Goal: Information Seeking & Learning: Learn about a topic

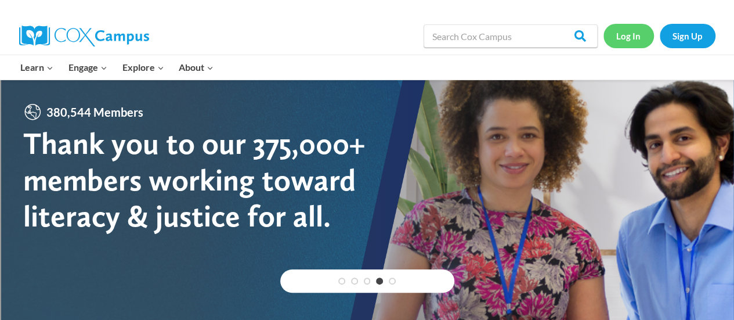
click at [625, 34] on link "Log In" at bounding box center [629, 36] width 51 height 24
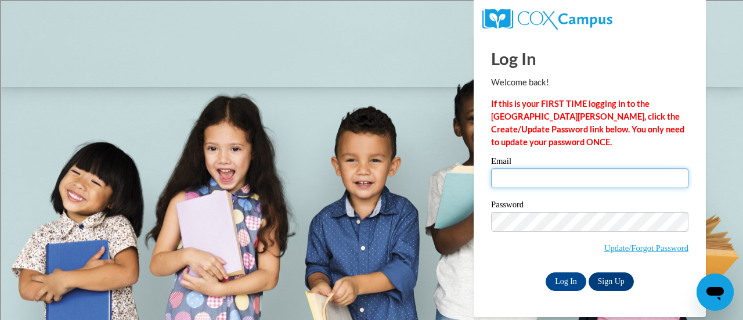
type input "carly.hawes@rusd.org"
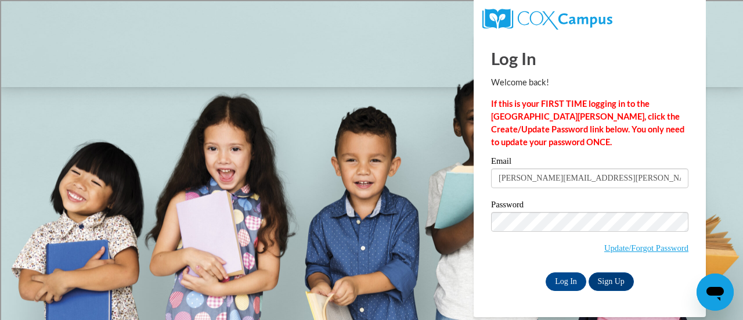
click at [546, 272] on input "Log In" at bounding box center [566, 281] width 41 height 19
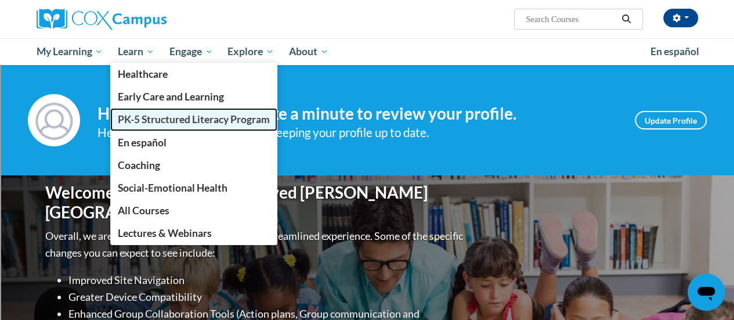
click at [176, 122] on span "PK-5 Structured Literacy Program" at bounding box center [194, 119] width 152 height 12
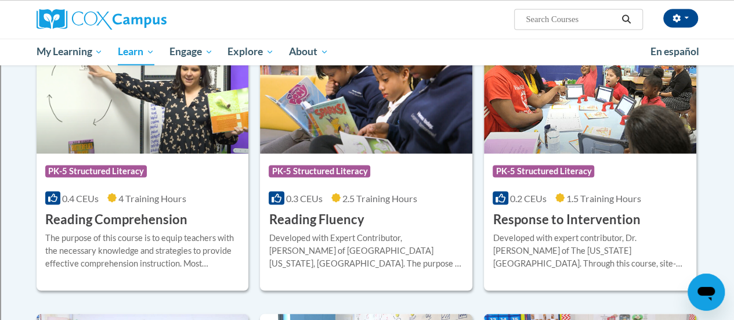
scroll to position [1010, 0]
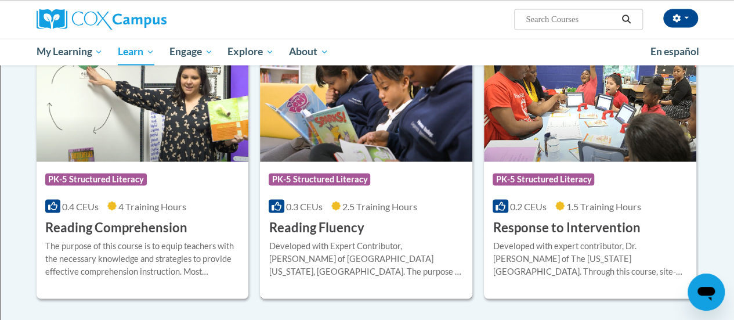
click at [344, 156] on img at bounding box center [366, 102] width 212 height 118
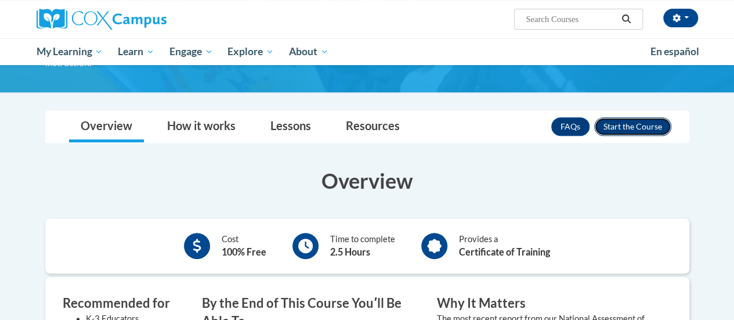
click at [610, 117] on button "Enroll" at bounding box center [632, 126] width 77 height 19
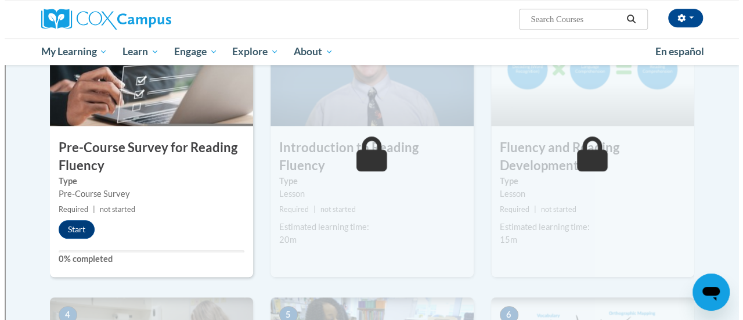
scroll to position [294, 0]
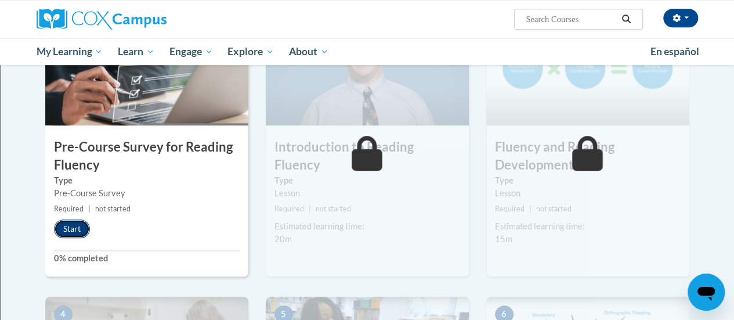
click at [75, 222] on button "Start" at bounding box center [72, 228] width 36 height 19
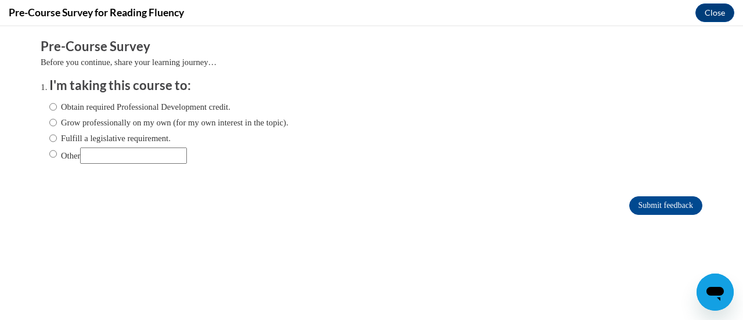
scroll to position [0, 0]
click at [90, 140] on label "Fulfill a legislative requirement." at bounding box center [109, 138] width 121 height 13
click at [57, 140] on input "Fulfill a legislative requirement." at bounding box center [53, 138] width 8 height 13
radio input "true"
click at [636, 210] on input "Submit feedback" at bounding box center [665, 205] width 73 height 19
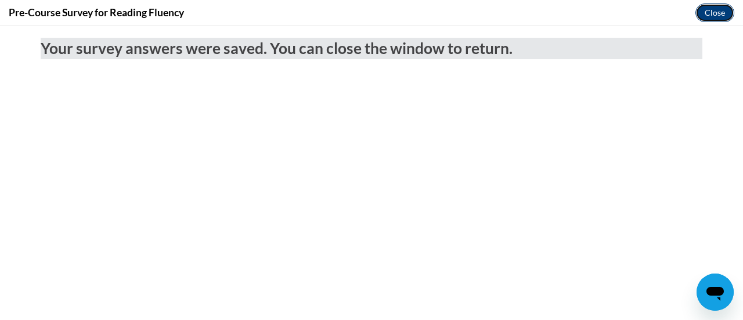
click at [711, 10] on button "Close" at bounding box center [714, 12] width 39 height 19
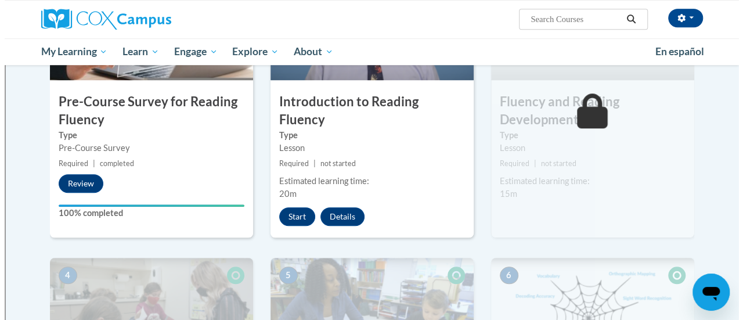
scroll to position [341, 0]
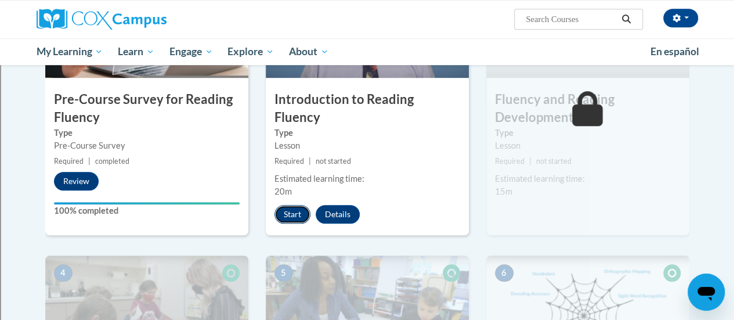
click at [291, 205] on button "Start" at bounding box center [293, 214] width 36 height 19
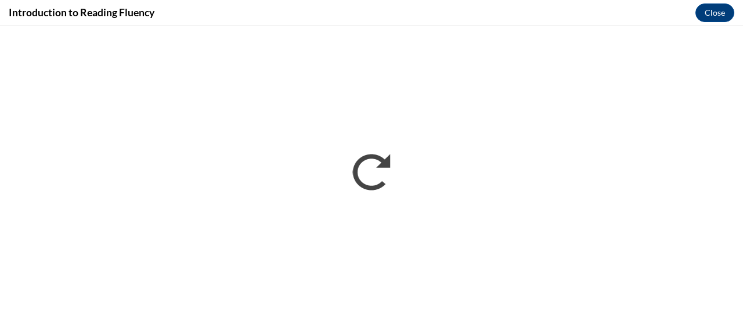
scroll to position [0, 0]
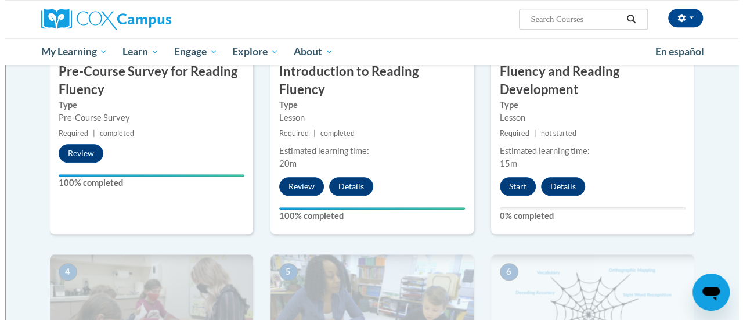
scroll to position [372, 0]
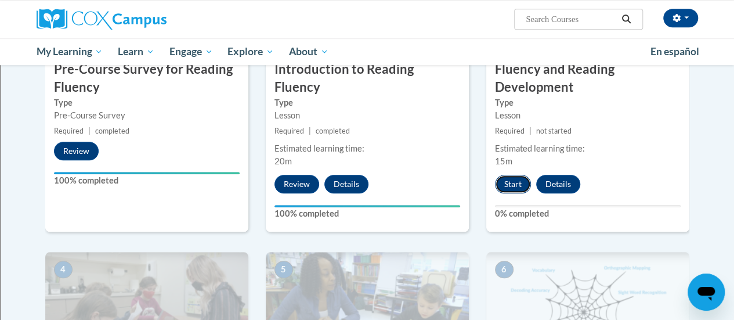
click at [511, 185] on button "Start" at bounding box center [513, 184] width 36 height 19
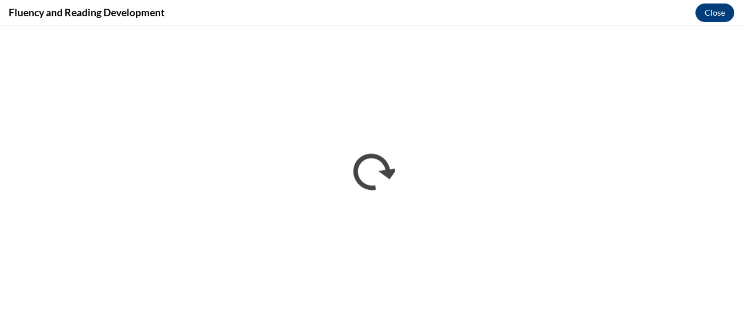
scroll to position [0, 0]
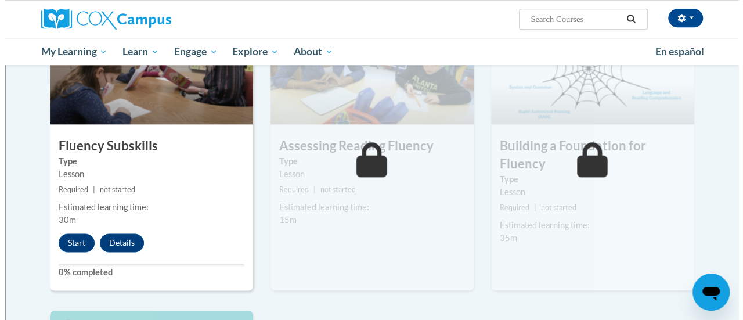
scroll to position [615, 0]
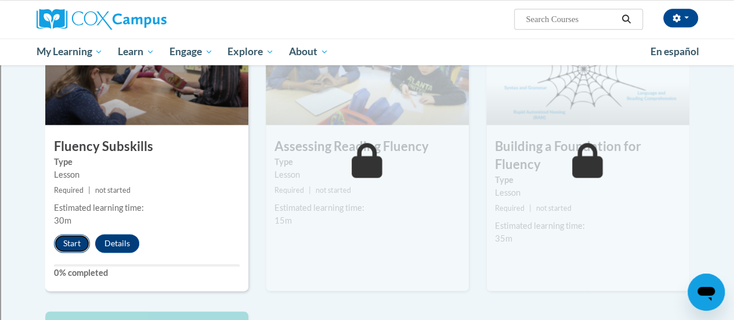
click at [71, 240] on button "Start" at bounding box center [72, 243] width 36 height 19
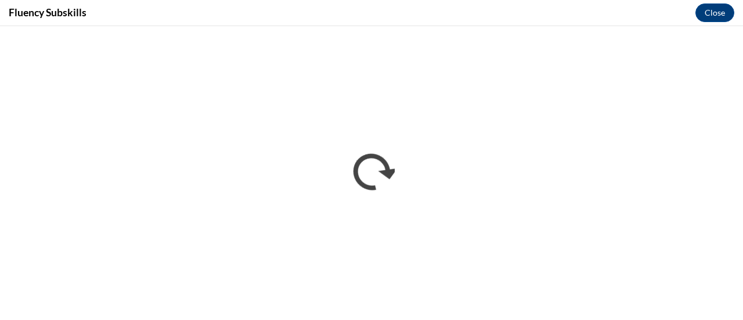
scroll to position [0, 0]
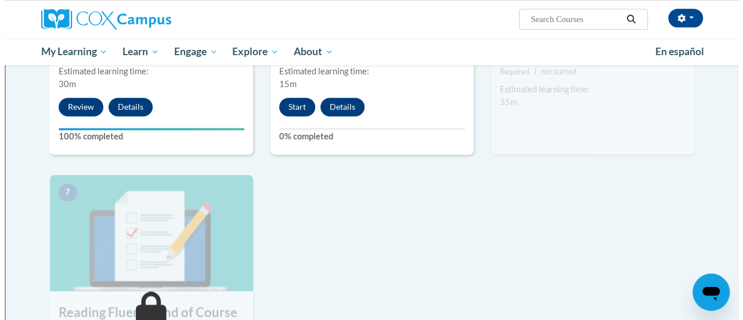
scroll to position [758, 0]
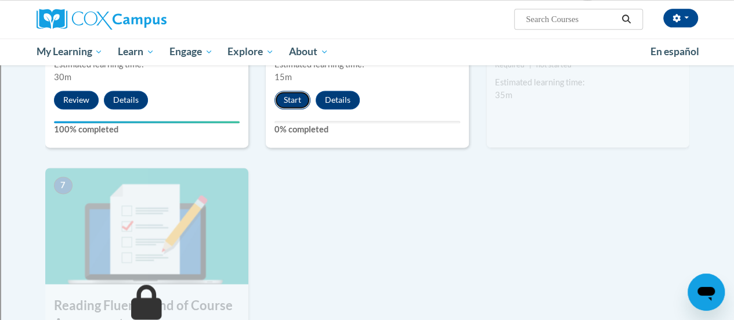
click at [295, 105] on button "Start" at bounding box center [293, 100] width 36 height 19
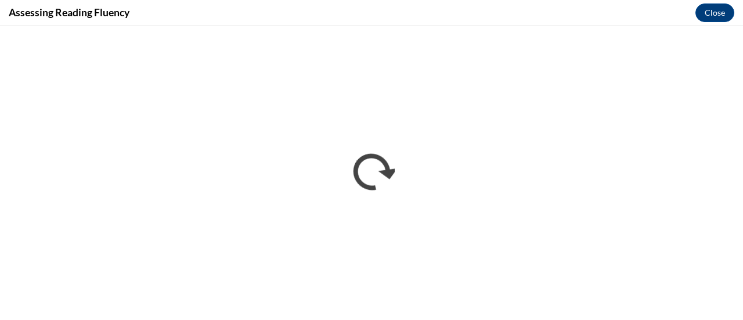
scroll to position [0, 0]
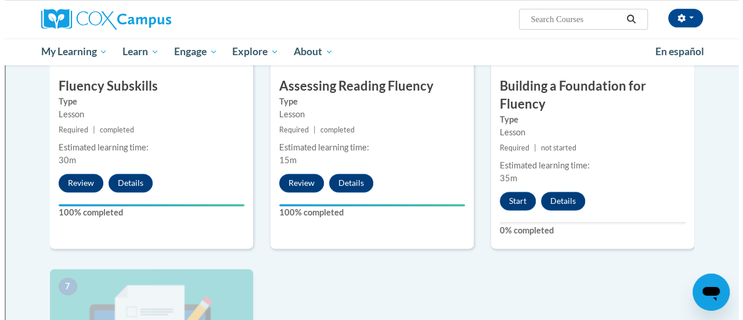
scroll to position [679, 0]
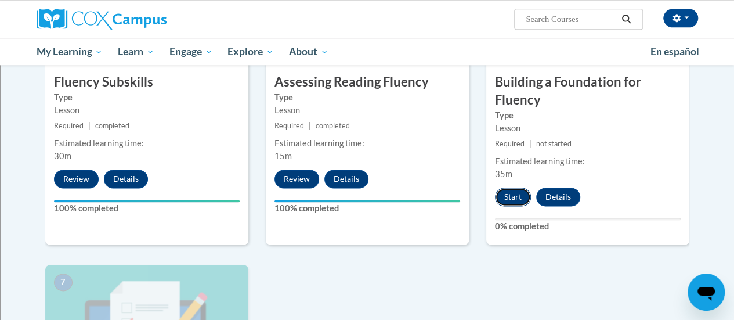
click at [506, 196] on button "Start" at bounding box center [513, 197] width 36 height 19
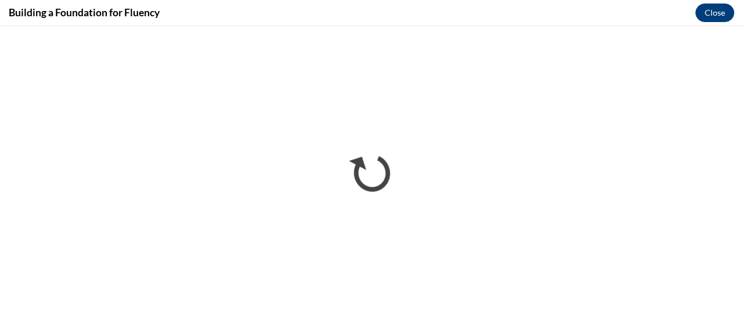
scroll to position [0, 0]
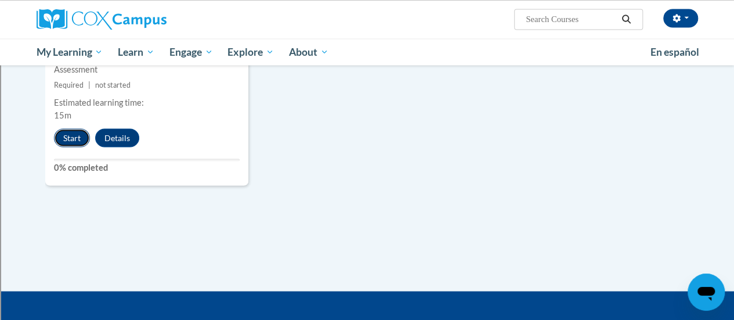
click at [75, 132] on button "Start" at bounding box center [72, 137] width 36 height 19
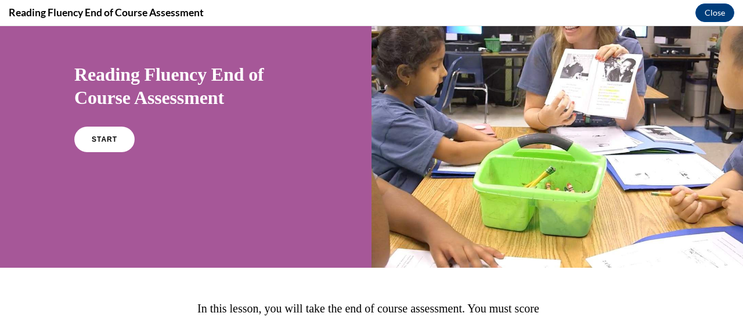
scroll to position [80, 0]
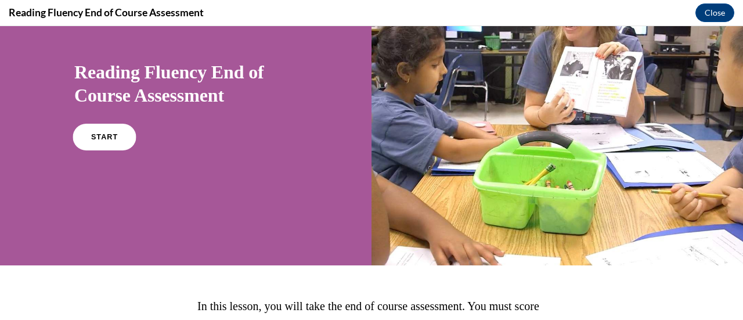
click at [116, 146] on link "START" at bounding box center [104, 137] width 63 height 27
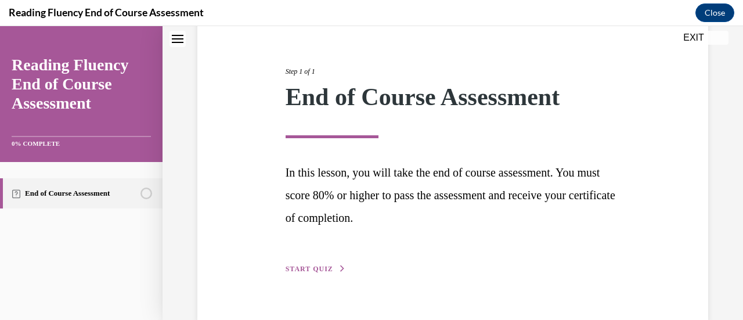
scroll to position [146, 0]
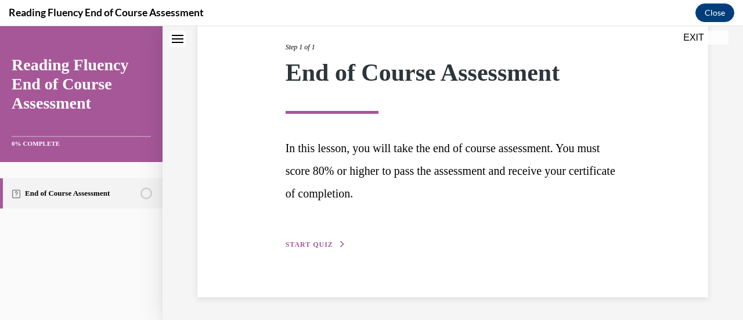
click at [316, 243] on span "START QUIZ" at bounding box center [310, 244] width 48 height 8
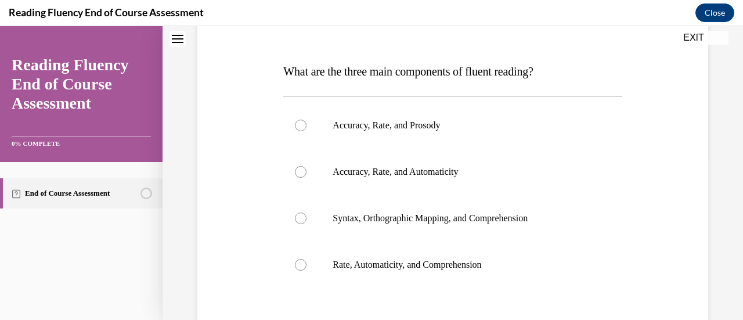
scroll to position [164, 0]
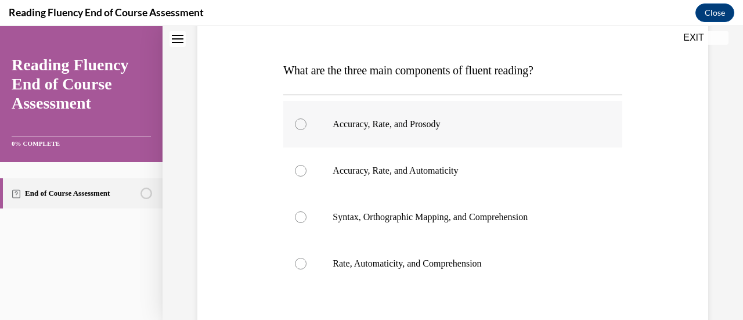
click at [324, 124] on label "Accuracy, Rate, and Prosody" at bounding box center [452, 124] width 338 height 46
click at [307, 124] on input "Accuracy, Rate, and Prosody" at bounding box center [301, 124] width 12 height 12
radio input "true"
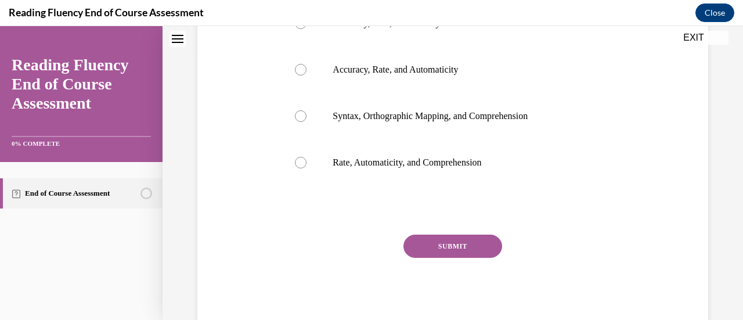
scroll to position [267, 0]
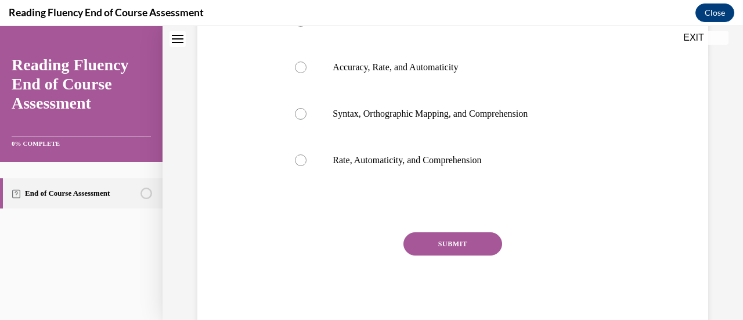
click at [431, 245] on button "SUBMIT" at bounding box center [452, 243] width 99 height 23
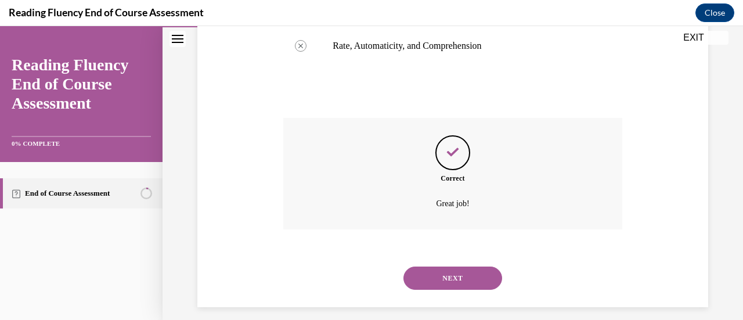
scroll to position [391, 0]
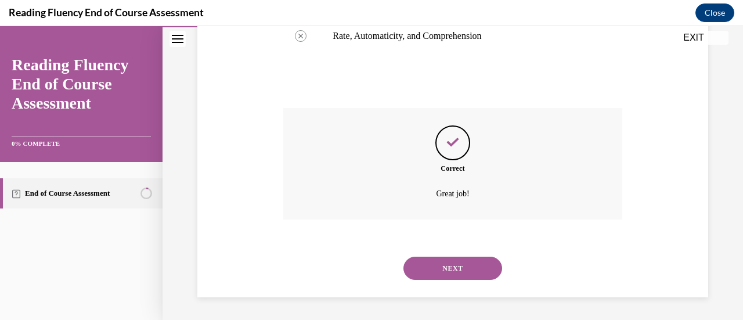
click at [459, 265] on button "NEXT" at bounding box center [452, 268] width 99 height 23
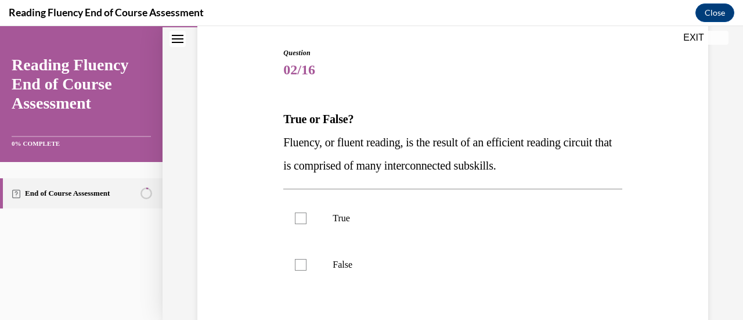
scroll to position [116, 0]
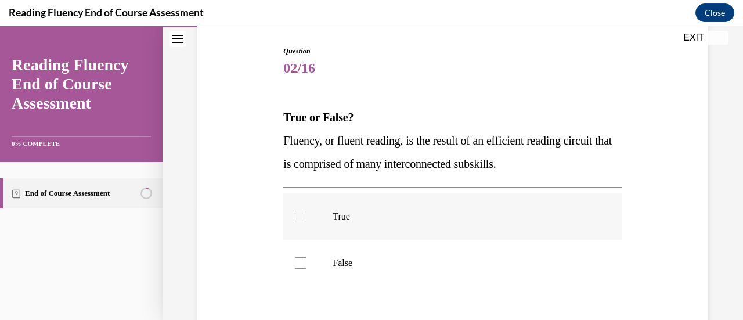
click at [439, 206] on label "True" at bounding box center [452, 216] width 338 height 46
click at [307, 211] on input "True" at bounding box center [301, 217] width 12 height 12
checkbox input "true"
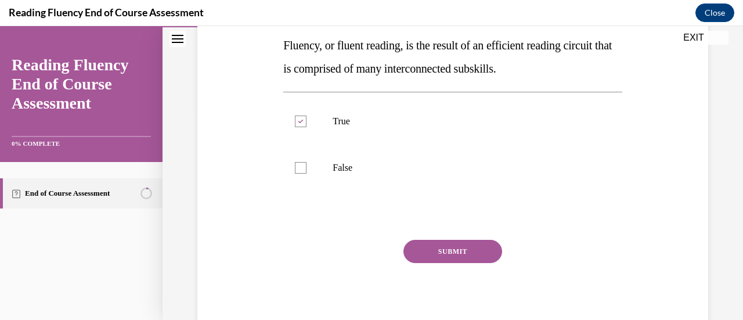
click at [444, 256] on button "SUBMIT" at bounding box center [452, 251] width 99 height 23
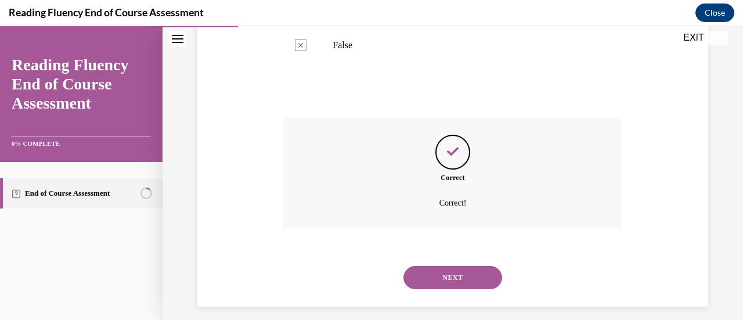
scroll to position [343, 0]
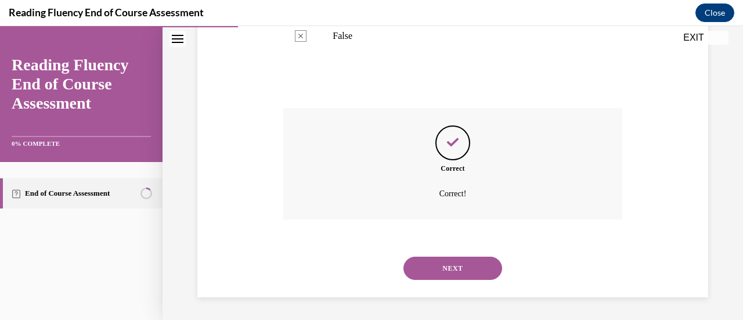
click at [450, 269] on button "NEXT" at bounding box center [452, 268] width 99 height 23
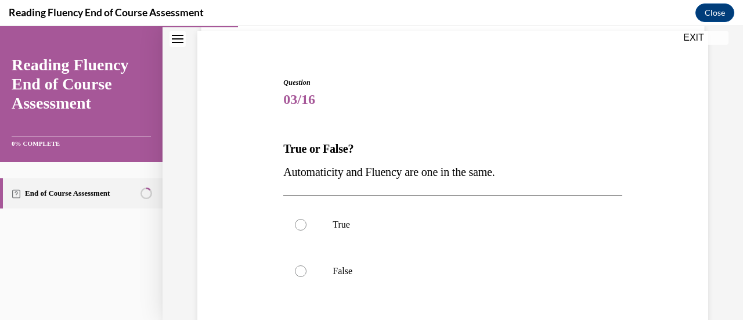
scroll to position [93, 0]
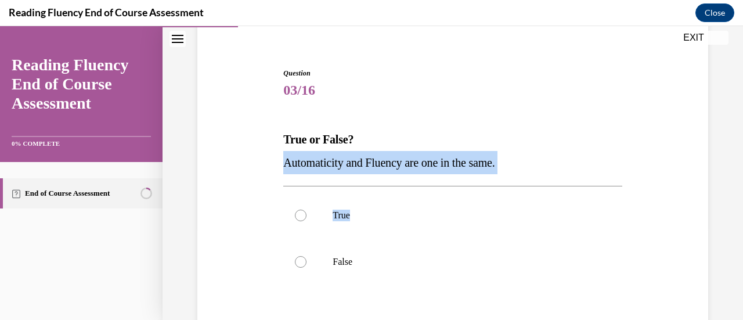
drag, startPoint x: 282, startPoint y: 161, endPoint x: 521, endPoint y: 172, distance: 239.5
click at [521, 172] on p "Automaticity and Fluency are one in the same." at bounding box center [452, 162] width 338 height 23
copy span "Automaticity and Fluency are one in the same."
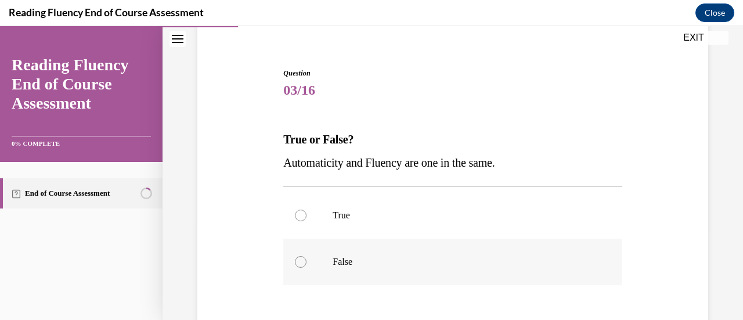
click at [313, 283] on label "False" at bounding box center [452, 262] width 338 height 46
click at [307, 268] on input "False" at bounding box center [301, 262] width 12 height 12
radio input "true"
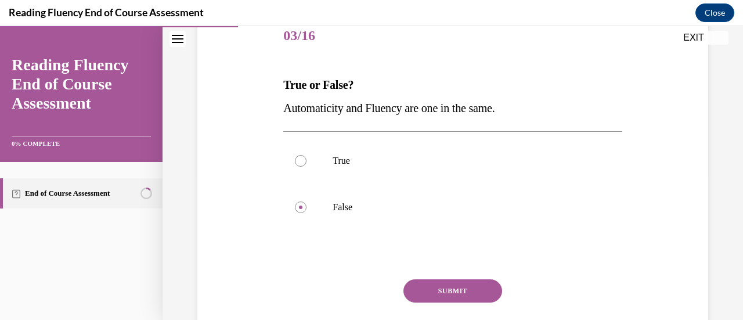
click at [449, 284] on button "SUBMIT" at bounding box center [452, 290] width 99 height 23
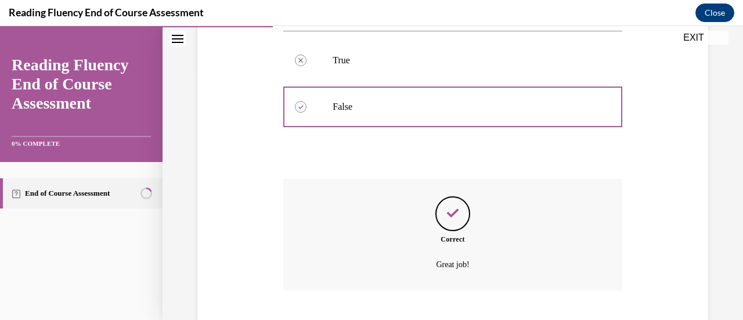
scroll to position [319, 0]
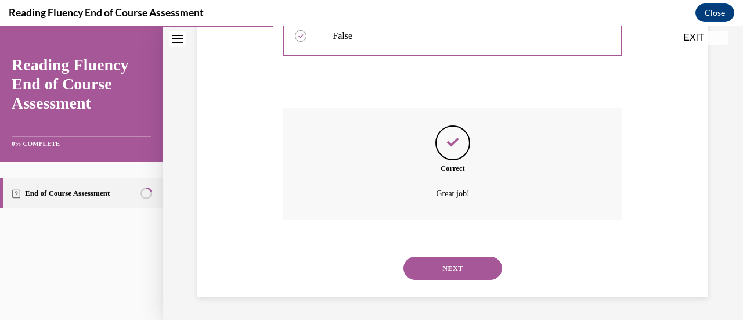
click at [448, 264] on button "NEXT" at bounding box center [452, 268] width 99 height 23
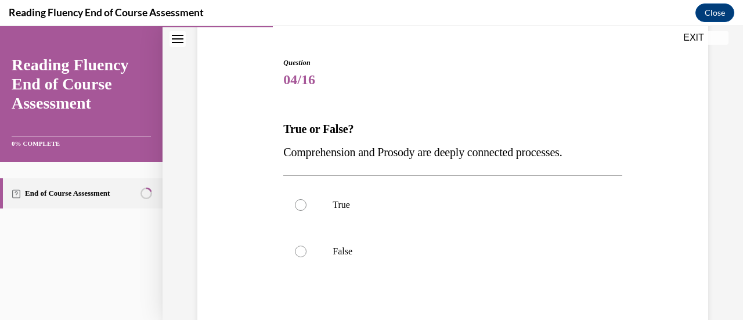
scroll to position [104, 0]
click at [354, 215] on label "True" at bounding box center [452, 204] width 338 height 46
click at [307, 210] on input "True" at bounding box center [301, 205] width 12 height 12
radio input "true"
drag, startPoint x: 354, startPoint y: 215, endPoint x: 320, endPoint y: 141, distance: 81.8
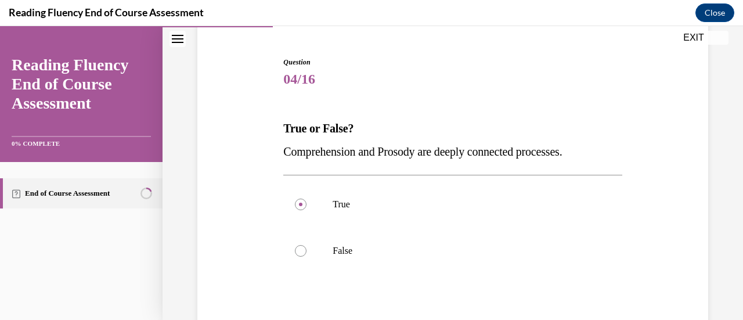
click at [320, 141] on p "Comprehension and Prosody are deeply connected processes." at bounding box center [452, 151] width 338 height 23
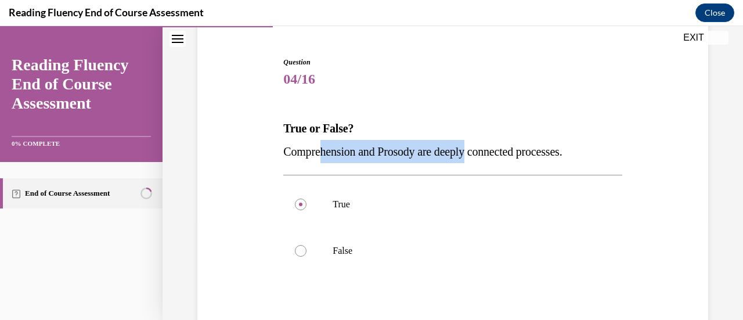
drag, startPoint x: 323, startPoint y: 147, endPoint x: 480, endPoint y: 147, distance: 156.2
click at [480, 147] on span "Comprehension and Prosody are deeply connected processes." at bounding box center [422, 151] width 279 height 13
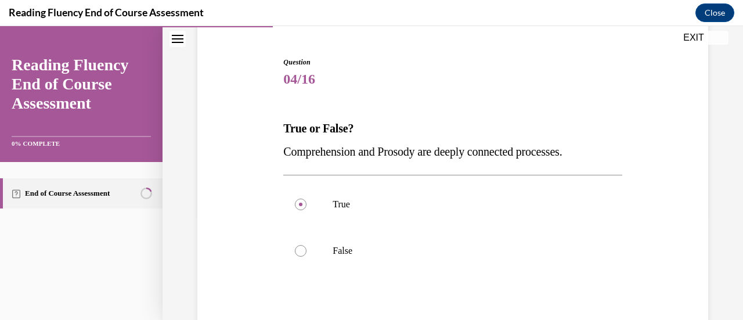
click at [300, 157] on span "Comprehension and Prosody are deeply connected processes." at bounding box center [422, 151] width 279 height 13
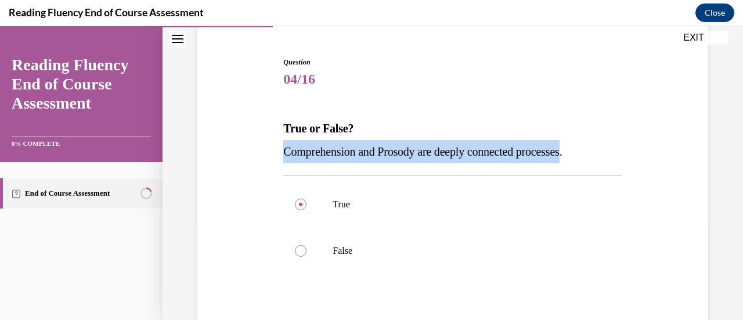
drag, startPoint x: 282, startPoint y: 150, endPoint x: 587, endPoint y: 155, distance: 305.4
click at [562, 155] on span "Comprehension and Prosody are deeply connected processes." at bounding box center [422, 151] width 279 height 13
copy span "Comprehension and Prosody are deeply connected processes"
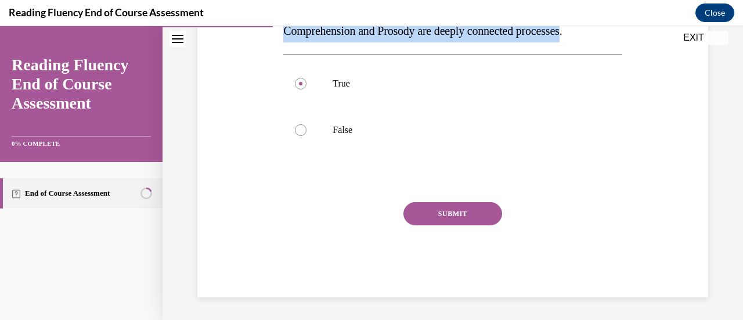
click at [445, 214] on button "SUBMIT" at bounding box center [452, 213] width 99 height 23
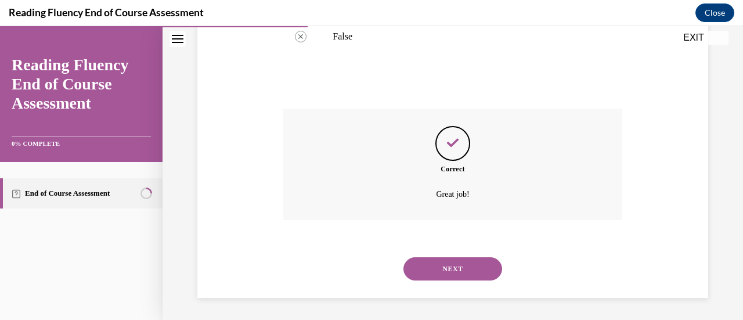
scroll to position [319, 0]
click at [442, 266] on button "NEXT" at bounding box center [452, 268] width 99 height 23
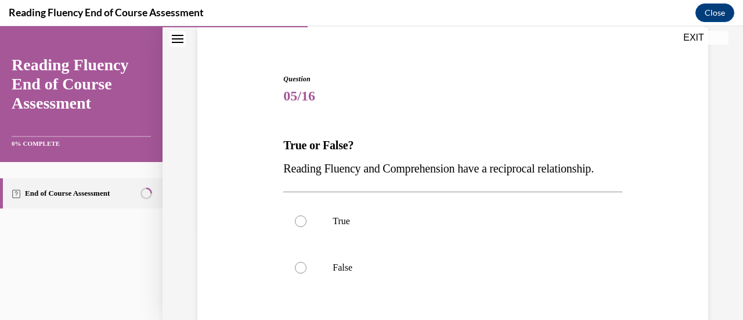
scroll to position [88, 0]
drag, startPoint x: 280, startPoint y: 166, endPoint x: 352, endPoint y: 183, distance: 73.9
click at [352, 183] on div "Question 05/16 True or False? Reading Fluency and Comprehension have a reciproc…" at bounding box center [452, 245] width 344 height 378
copy span "Reading Fluency and Comprehension have a reciprocal relationship."
click at [334, 226] on p "True" at bounding box center [463, 221] width 260 height 12
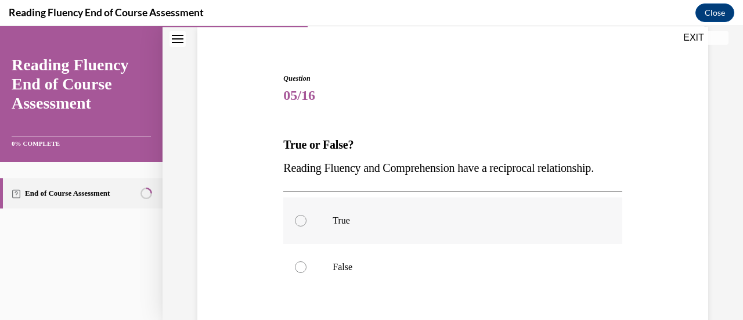
click at [307, 226] on input "True" at bounding box center [301, 221] width 12 height 12
radio input "true"
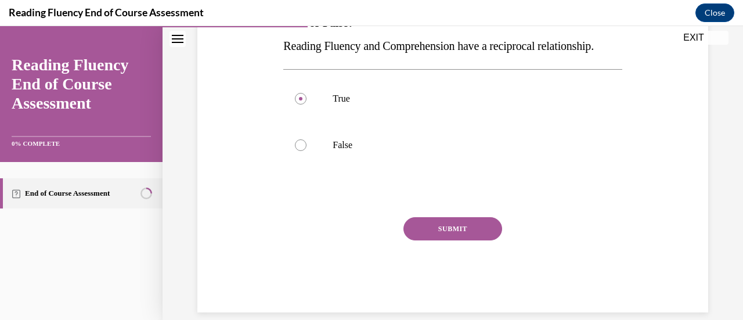
click at [453, 240] on button "SUBMIT" at bounding box center [452, 228] width 99 height 23
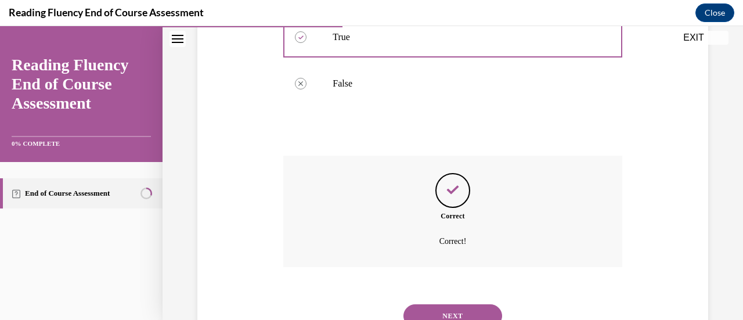
scroll to position [343, 0]
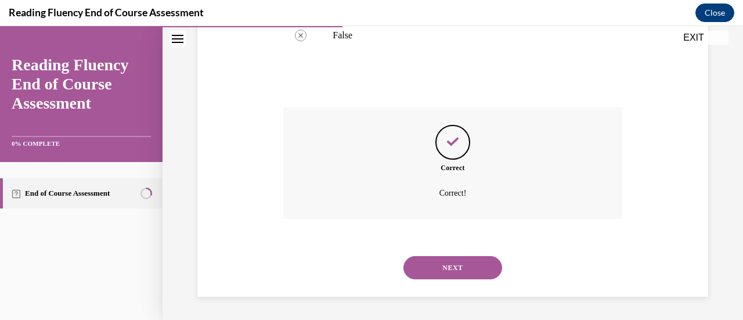
click at [440, 269] on button "NEXT" at bounding box center [452, 267] width 99 height 23
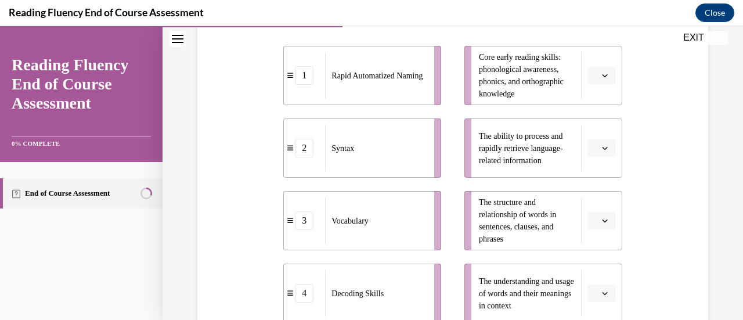
scroll to position [263, 0]
click at [594, 213] on button "button" at bounding box center [601, 219] width 28 height 17
click at [596, 148] on div "2" at bounding box center [592, 147] width 28 height 23
click at [594, 75] on span "Please select an option" at bounding box center [596, 75] width 4 height 12
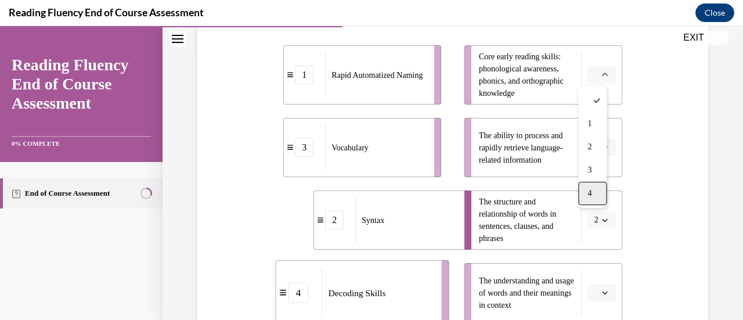
click at [589, 194] on span "4" at bounding box center [589, 193] width 4 height 9
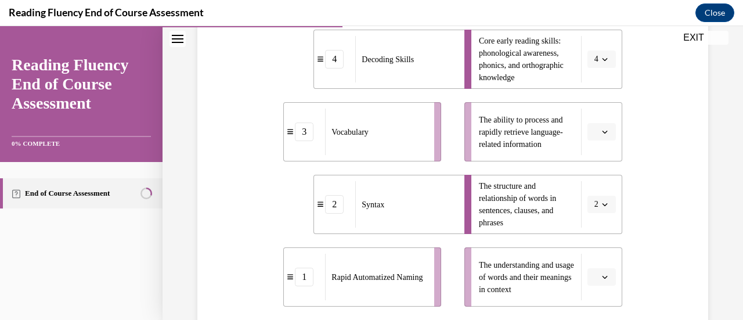
scroll to position [280, 0]
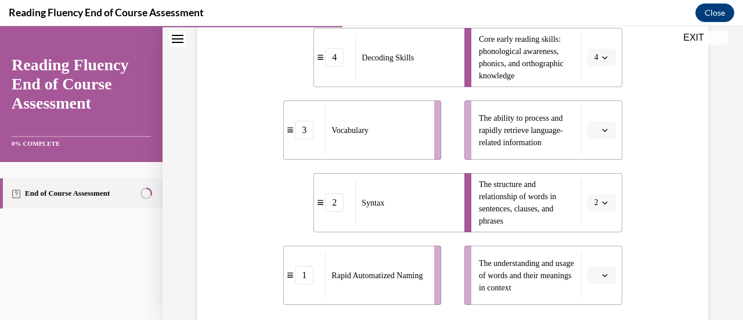
click at [592, 131] on button "button" at bounding box center [601, 129] width 28 height 17
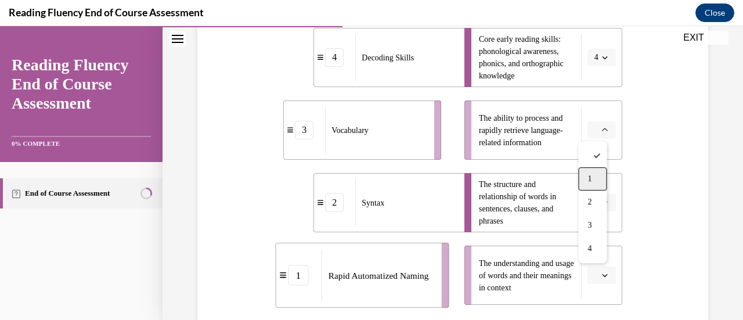
click at [587, 176] on div "1" at bounding box center [592, 178] width 28 height 23
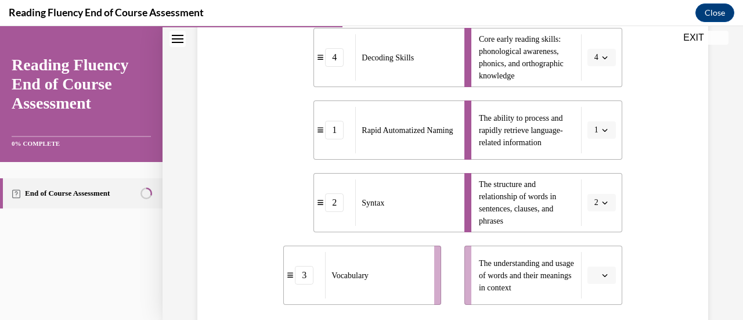
click at [602, 273] on icon "button" at bounding box center [605, 275] width 6 height 6
click at [596, 221] on div "3" at bounding box center [592, 225] width 28 height 23
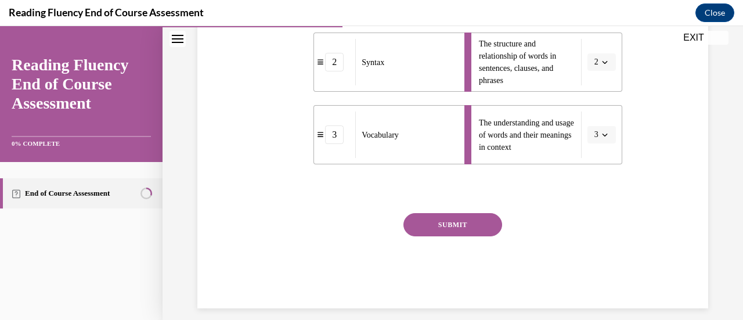
click at [450, 228] on button "SUBMIT" at bounding box center [452, 224] width 99 height 23
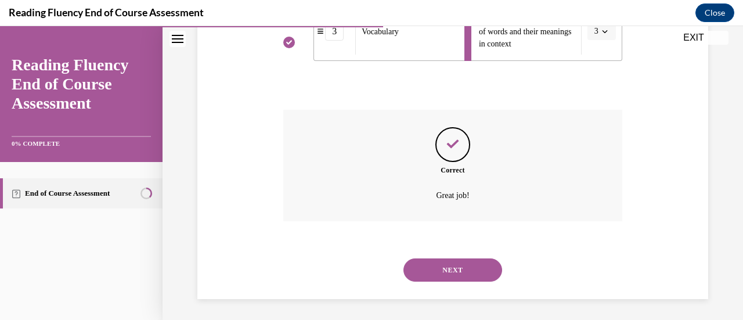
scroll to position [526, 0]
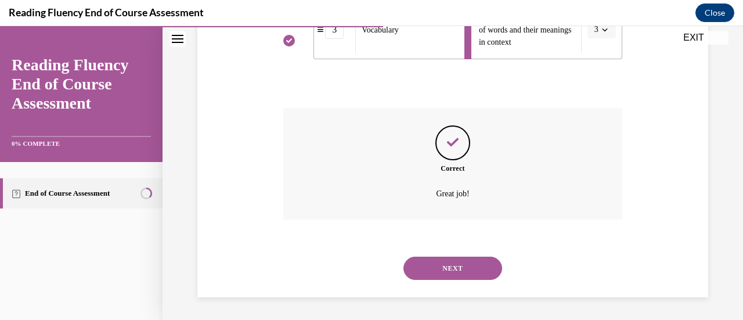
click at [434, 264] on button "NEXT" at bounding box center [452, 268] width 99 height 23
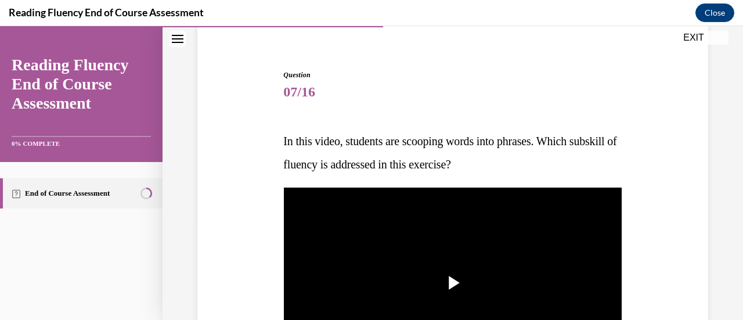
scroll to position [241, 0]
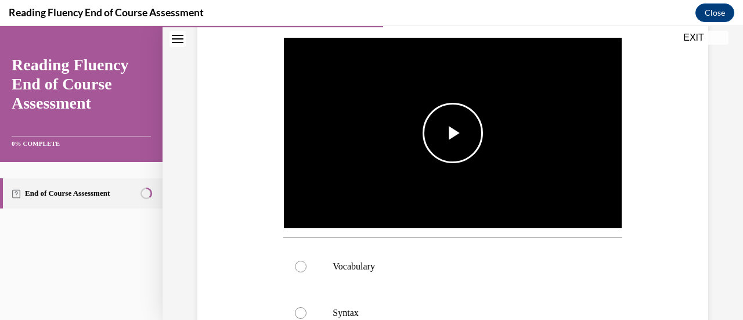
click at [453, 133] on span "Video player" at bounding box center [453, 133] width 0 height 0
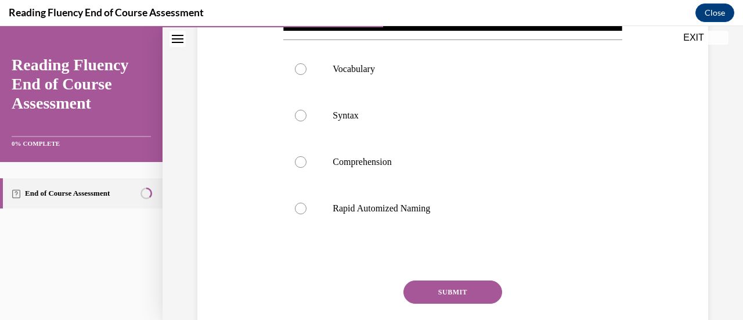
scroll to position [439, 0]
click at [378, 116] on p "Syntax" at bounding box center [463, 116] width 260 height 12
click at [307, 116] on input "Syntax" at bounding box center [301, 116] width 12 height 12
radio input "true"
click at [440, 284] on button "SUBMIT" at bounding box center [452, 291] width 99 height 23
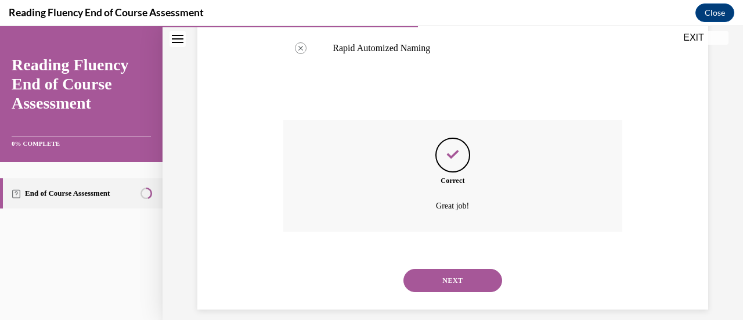
scroll to position [608, 0]
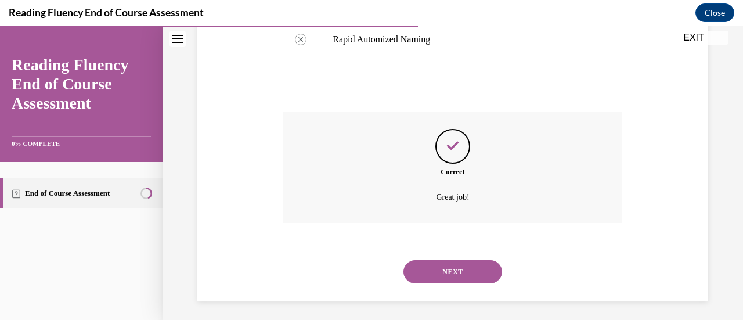
click at [450, 260] on button "NEXT" at bounding box center [452, 271] width 99 height 23
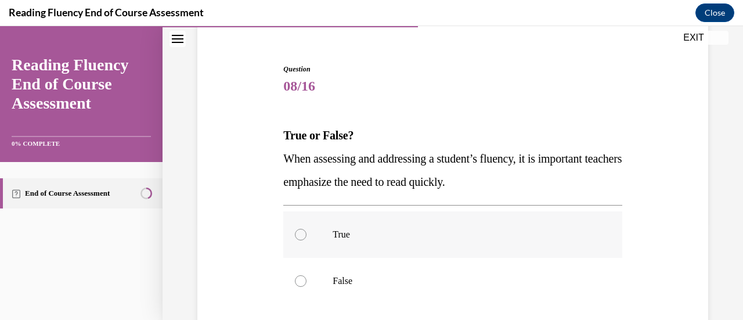
scroll to position [108, 0]
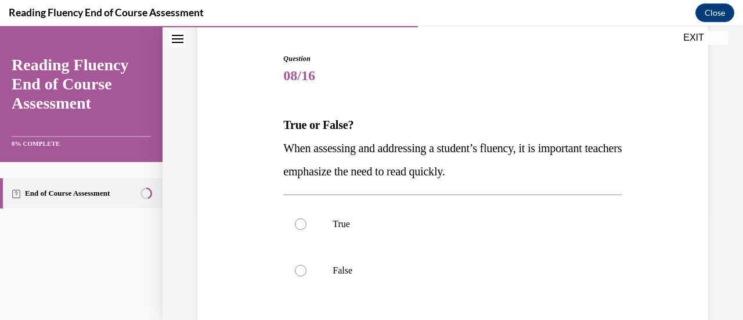
drag, startPoint x: 282, startPoint y: 149, endPoint x: 531, endPoint y: 177, distance: 250.0
click at [531, 177] on p "When assessing and addressing a student’s fluency, it is important teachers emp…" at bounding box center [452, 159] width 338 height 46
copy span "When assessing and addressing a student’s fluency, it is important teachers emp…"
drag, startPoint x: 315, startPoint y: 311, endPoint x: 320, endPoint y: 305, distance: 8.2
click at [316, 308] on div "Question 08/16 True or False? When assessing and addressing a student’s fluency…" at bounding box center [452, 245] width 338 height 384
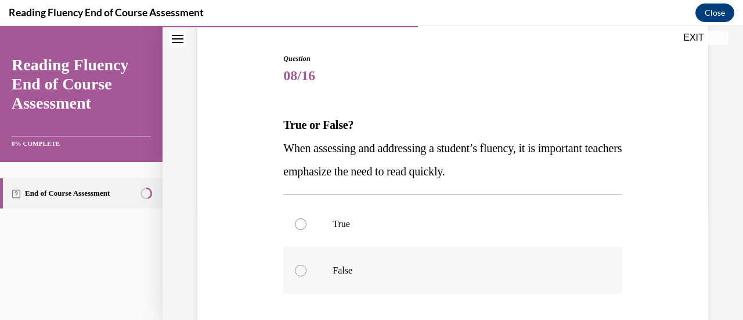
click at [333, 273] on p "False" at bounding box center [463, 271] width 260 height 12
click at [307, 273] on input "False" at bounding box center [301, 271] width 12 height 12
radio input "true"
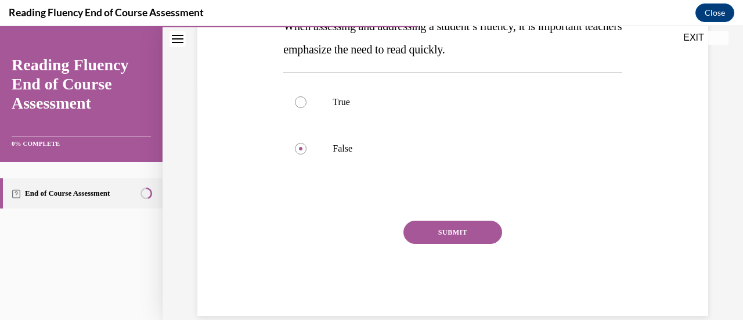
scroll to position [232, 0]
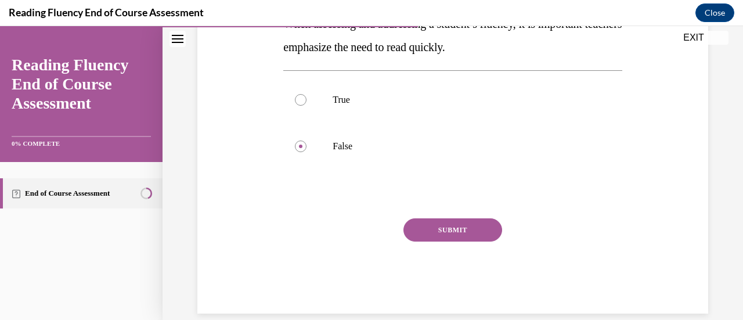
click at [441, 232] on button "SUBMIT" at bounding box center [452, 229] width 99 height 23
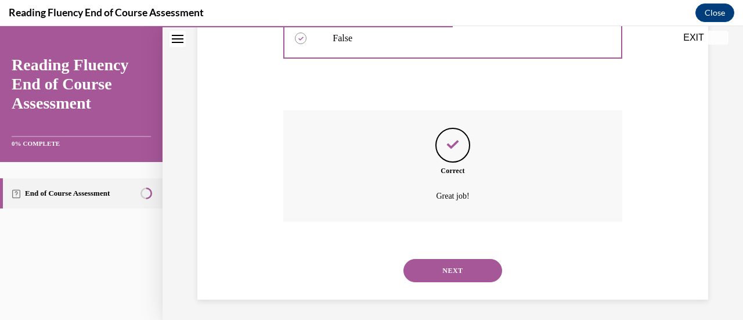
scroll to position [343, 0]
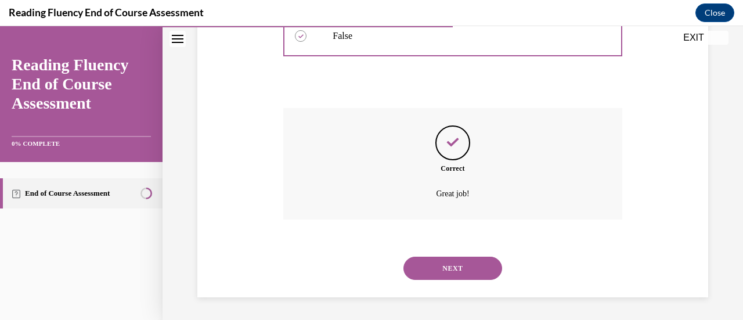
click at [434, 268] on button "NEXT" at bounding box center [452, 268] width 99 height 23
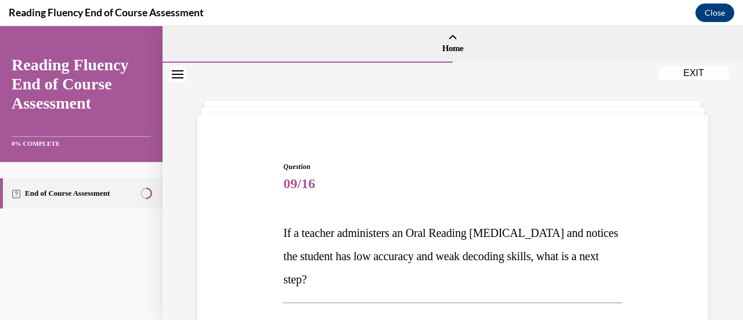
scroll to position [107, 0]
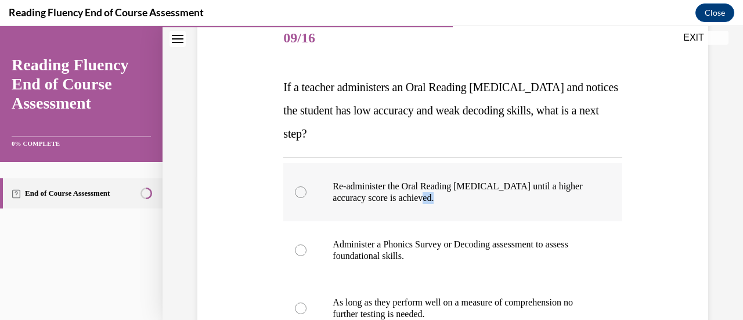
click at [450, 219] on label "Re-administer the Oral Reading Fluency assessment until a higher accuracy score…" at bounding box center [452, 192] width 338 height 58
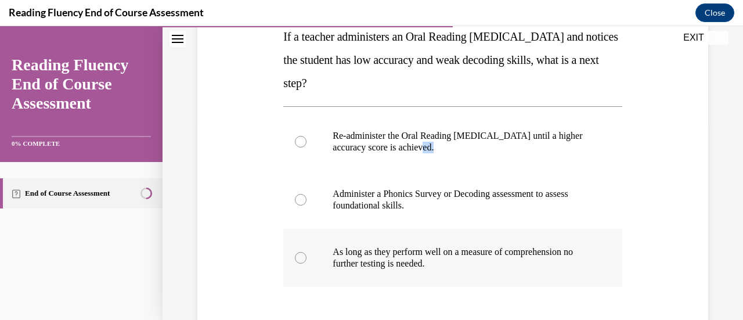
scroll to position [203, 0]
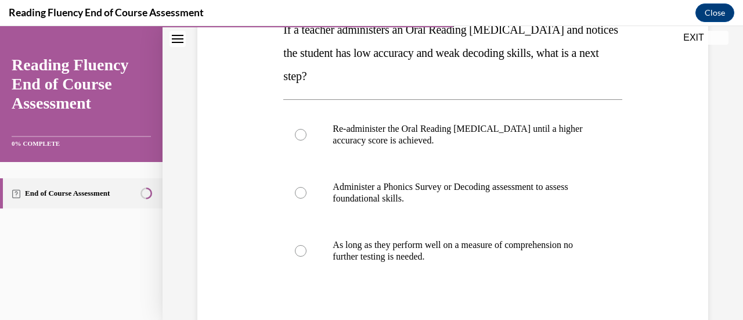
click at [617, 140] on div "Question 09/16 If a teacher administers an Oral Reading Fluency assessment and …" at bounding box center [452, 182] width 344 height 483
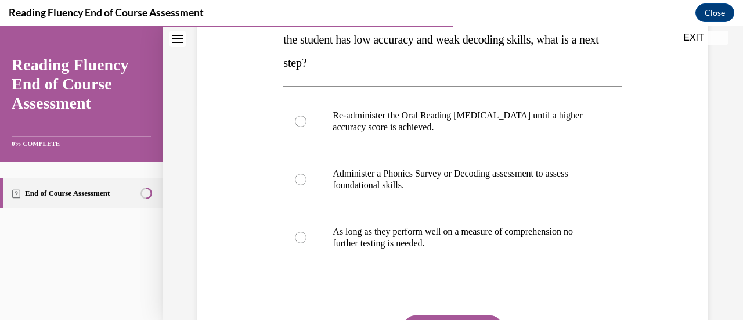
scroll to position [217, 0]
click at [488, 167] on label "Administer a Phonics Survey or Decoding assessment to assess foundational skill…" at bounding box center [452, 179] width 338 height 58
click at [307, 173] on input "Administer a Phonics Survey or Decoding assessment to assess foundational skill…" at bounding box center [301, 179] width 12 height 12
radio input "true"
drag, startPoint x: 492, startPoint y: 175, endPoint x: 364, endPoint y: 173, distance: 127.7
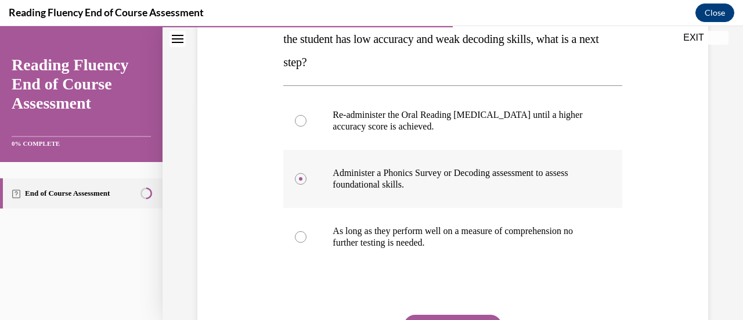
click at [364, 173] on p "Administer a Phonics Survey or Decoding assessment to assess foundational skill…" at bounding box center [463, 178] width 260 height 23
click at [307, 173] on input "Administer a Phonics Survey or Decoding assessment to assess foundational skill…" at bounding box center [301, 179] width 12 height 12
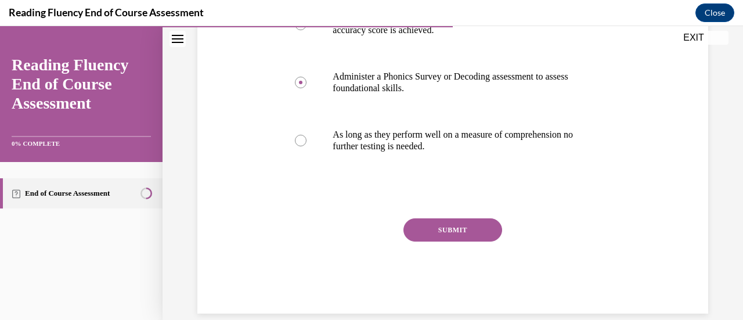
scroll to position [315, 0]
click at [434, 227] on button "SUBMIT" at bounding box center [452, 228] width 99 height 23
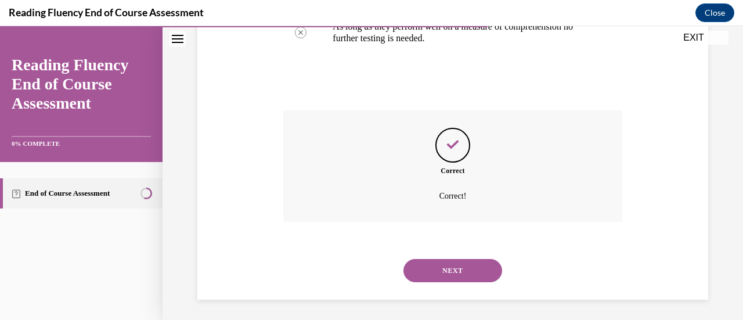
scroll to position [424, 0]
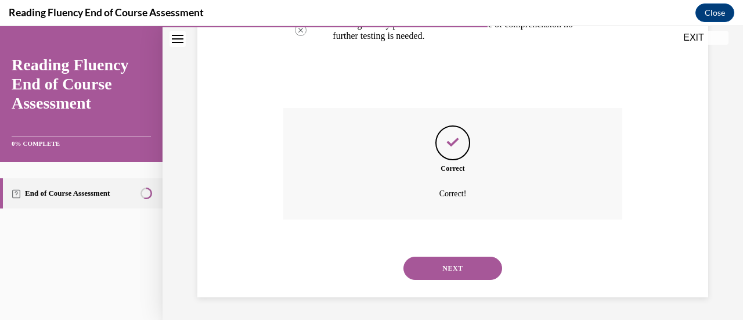
click at [426, 275] on button "NEXT" at bounding box center [452, 268] width 99 height 23
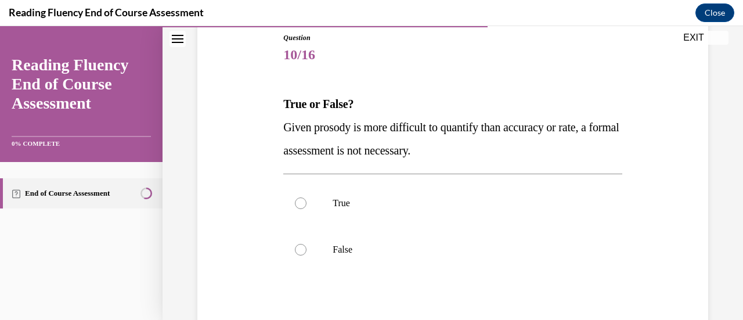
scroll to position [132, 0]
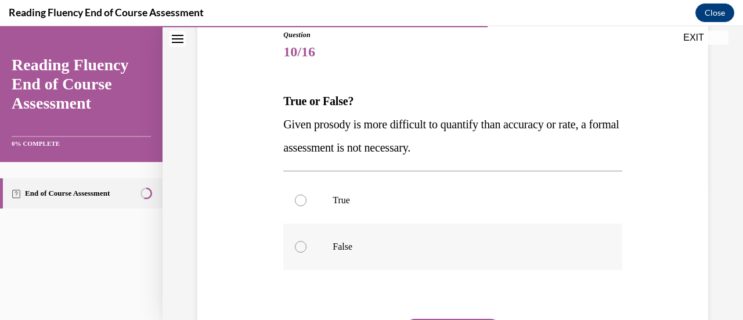
click at [341, 243] on p "False" at bounding box center [463, 247] width 260 height 12
click at [307, 243] on input "False" at bounding box center [301, 247] width 12 height 12
radio input "true"
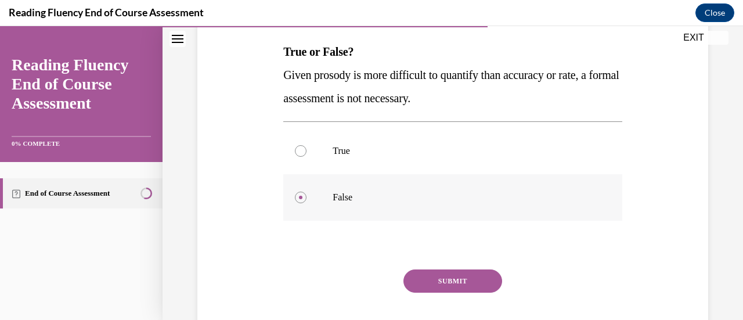
scroll to position [182, 0]
drag, startPoint x: 279, startPoint y: 74, endPoint x: 484, endPoint y: 98, distance: 206.3
click at [484, 98] on div "Question 10/16 True or False? Given prosody is more difficult to quantify than …" at bounding box center [452, 154] width 517 height 419
copy span "Given prosody is more difficult to quantify than accuracy or rate, a formal ass…"
click at [452, 278] on button "SUBMIT" at bounding box center [452, 280] width 99 height 23
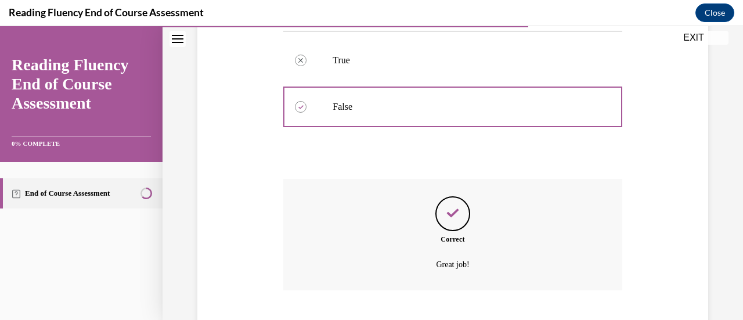
scroll to position [343, 0]
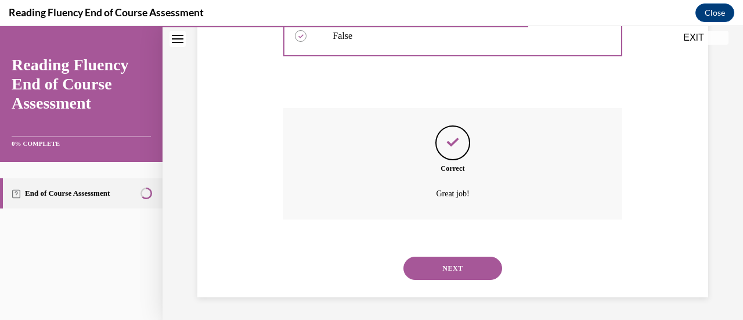
click at [438, 272] on button "NEXT" at bounding box center [452, 268] width 99 height 23
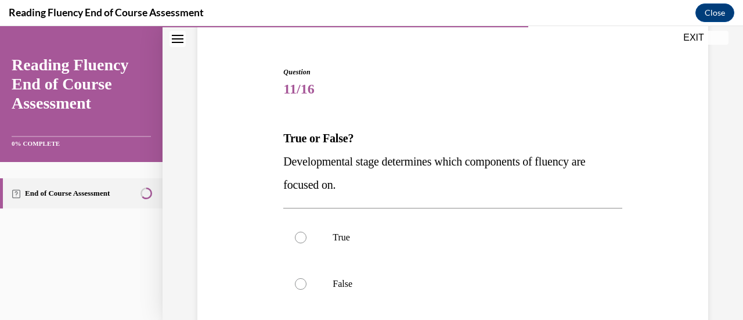
scroll to position [113, 0]
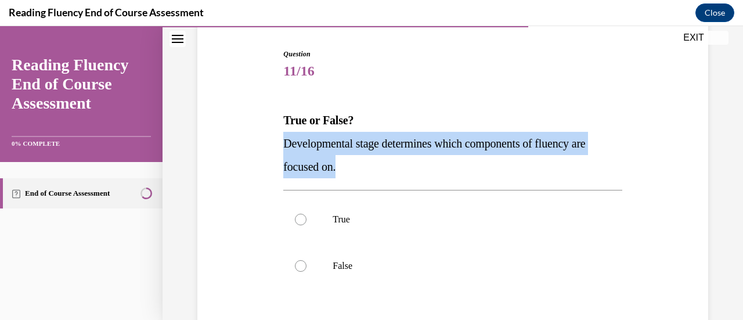
drag, startPoint x: 282, startPoint y: 139, endPoint x: 360, endPoint y: 161, distance: 81.4
click at [360, 161] on p "Developmental stage determines which components of fluency are focused on." at bounding box center [452, 155] width 338 height 46
copy span "Developmental stage determines which components of fluency are focused on."
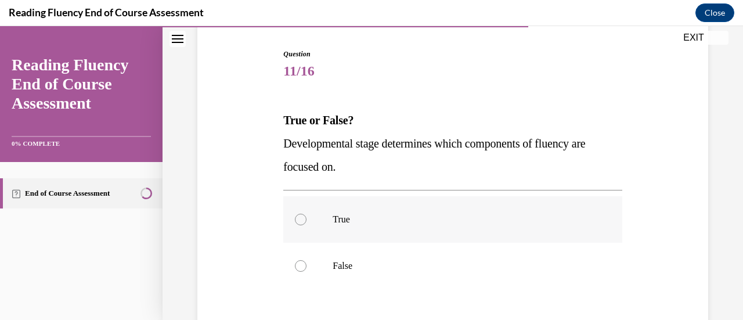
click at [354, 233] on label "True" at bounding box center [452, 219] width 338 height 46
click at [307, 225] on input "True" at bounding box center [301, 220] width 12 height 12
radio input "true"
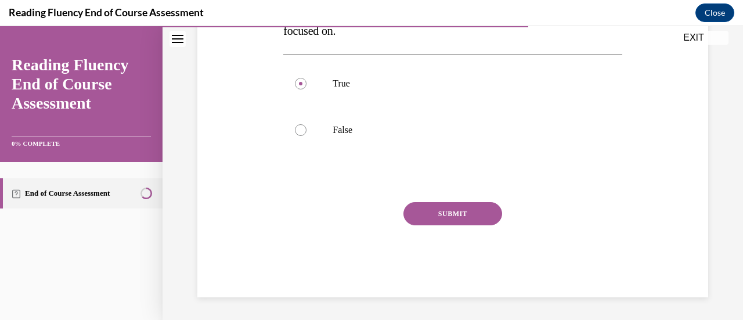
click at [437, 226] on div "SUBMIT" at bounding box center [452, 231] width 338 height 58
click at [441, 209] on button "SUBMIT" at bounding box center [452, 213] width 99 height 23
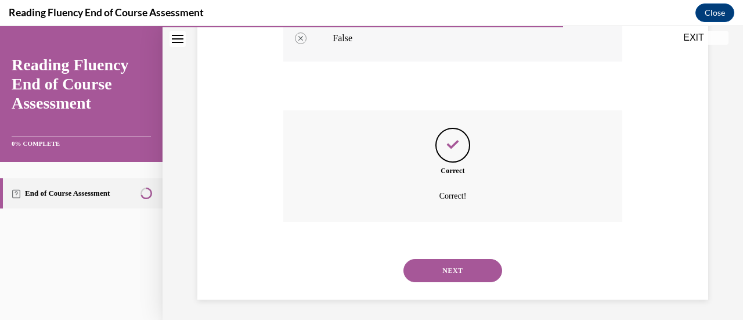
scroll to position [343, 0]
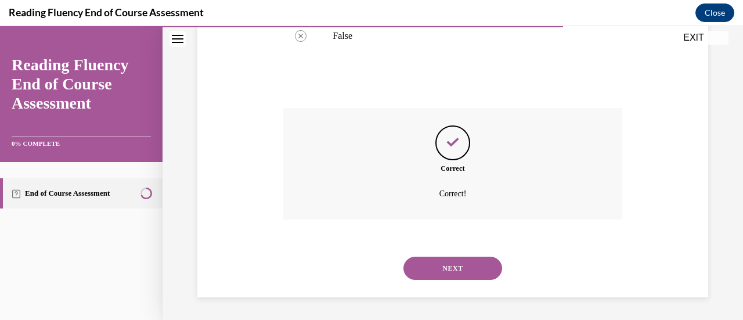
click at [433, 275] on button "NEXT" at bounding box center [452, 268] width 99 height 23
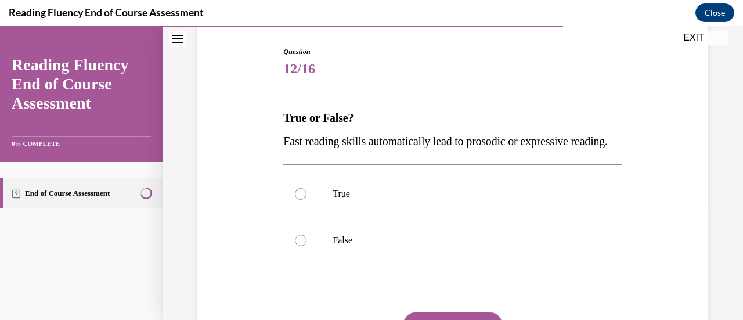
scroll to position [161, 0]
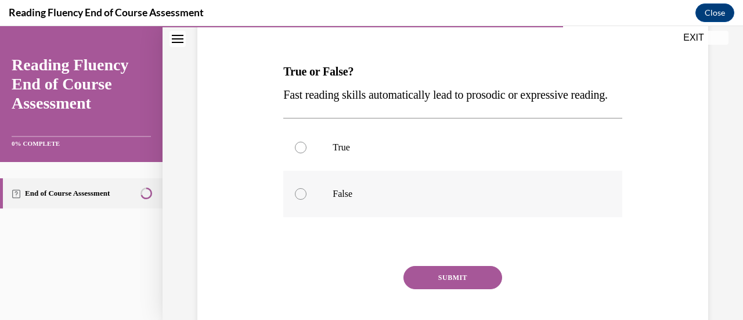
click at [338, 206] on label "False" at bounding box center [452, 194] width 338 height 46
click at [307, 200] on input "False" at bounding box center [301, 194] width 12 height 12
radio input "true"
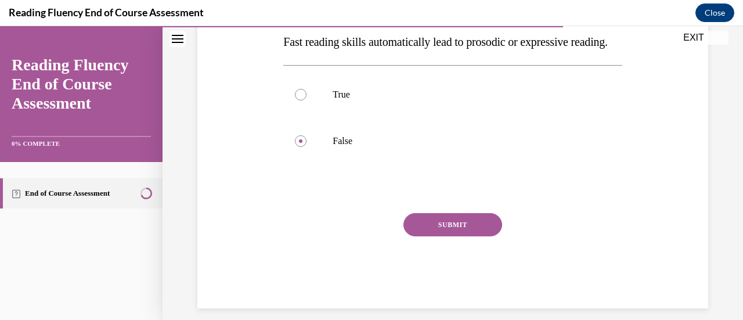
scroll to position [219, 0]
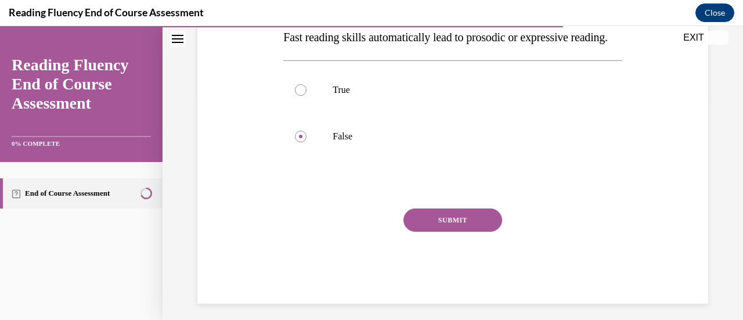
click at [446, 232] on button "SUBMIT" at bounding box center [452, 219] width 99 height 23
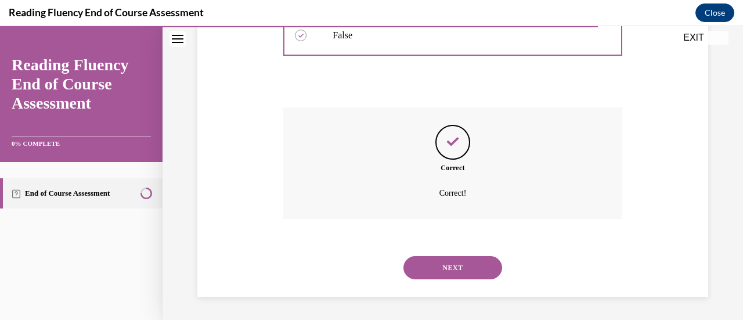
scroll to position [343, 0]
click at [444, 259] on button "NEXT" at bounding box center [452, 267] width 99 height 23
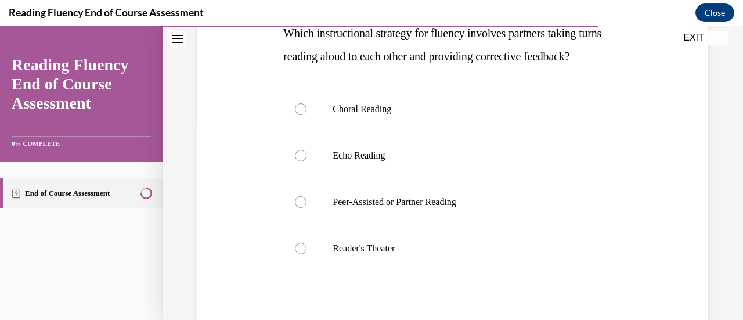
scroll to position [200, 0]
click at [419, 207] on p "Peer-Assisted or Partner Reading" at bounding box center [463, 202] width 260 height 12
click at [307, 207] on input "Peer-Assisted or Partner Reading" at bounding box center [301, 202] width 12 height 12
radio input "true"
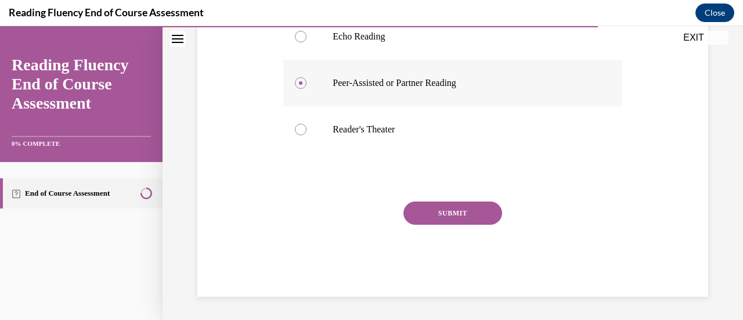
scroll to position [341, 0]
click at [446, 216] on button "SUBMIT" at bounding box center [452, 212] width 99 height 23
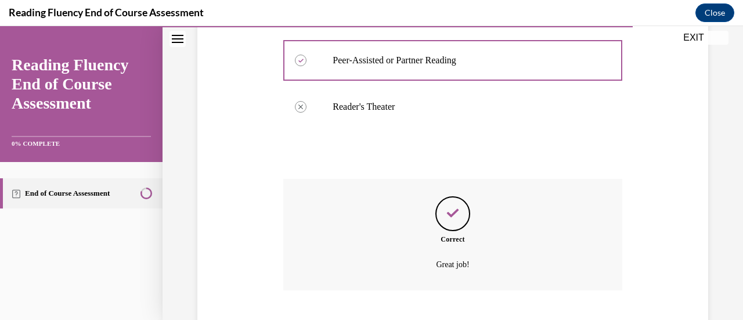
scroll to position [435, 0]
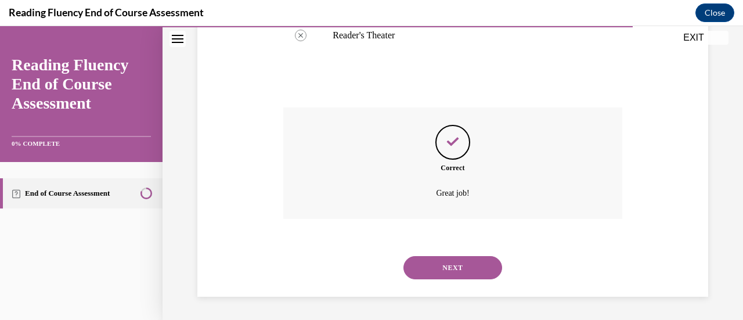
click at [437, 270] on button "NEXT" at bounding box center [452, 267] width 99 height 23
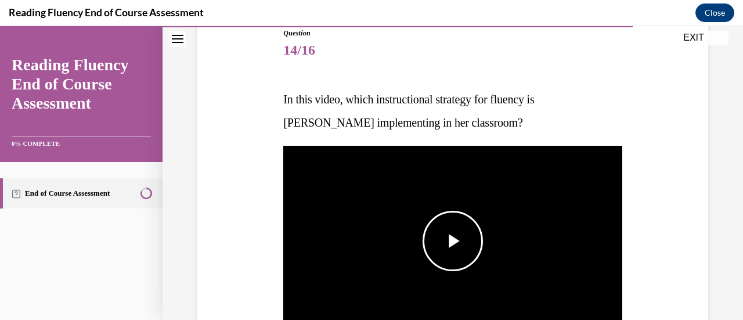
click at [453, 241] on span "Video player" at bounding box center [453, 241] width 0 height 0
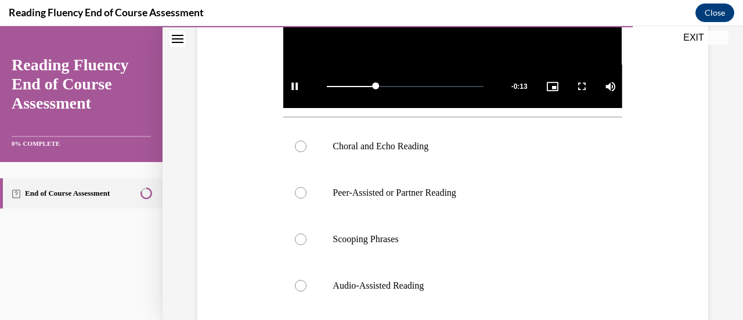
scroll to position [362, 0]
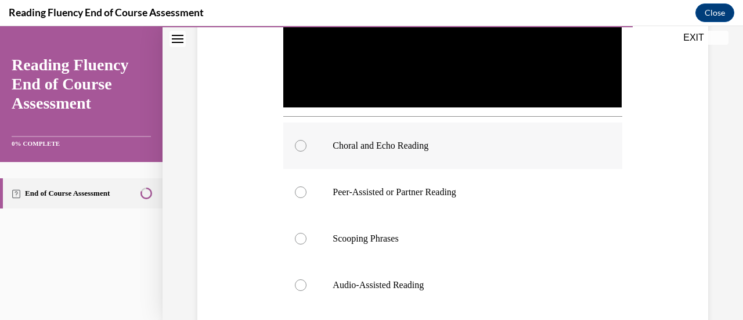
click at [394, 152] on label "Choral and Echo Reading" at bounding box center [452, 145] width 338 height 46
click at [307, 152] on input "Choral and Echo Reading" at bounding box center [301, 146] width 12 height 12
radio input "true"
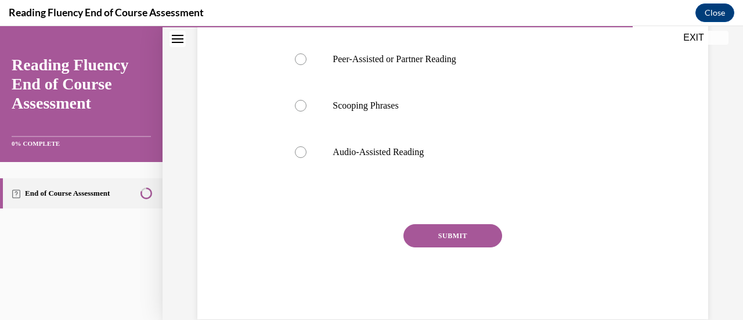
scroll to position [497, 0]
click at [438, 243] on div "SUBMIT" at bounding box center [452, 251] width 338 height 58
click at [437, 233] on button "SUBMIT" at bounding box center [452, 233] width 99 height 23
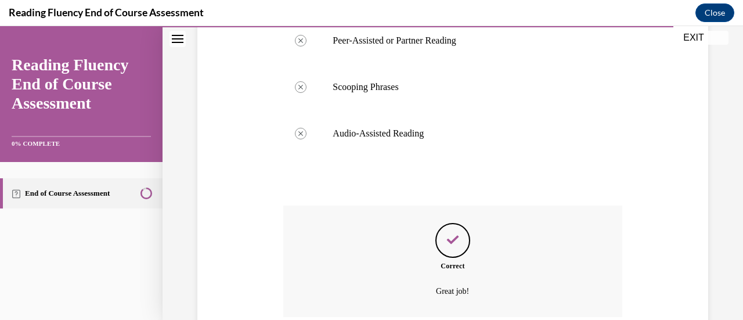
scroll to position [608, 0]
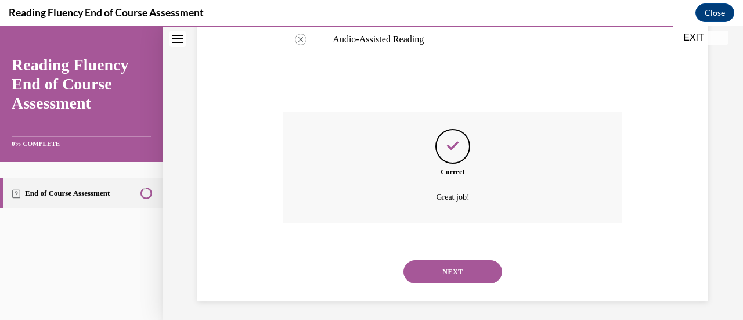
click at [434, 268] on button "NEXT" at bounding box center [452, 271] width 99 height 23
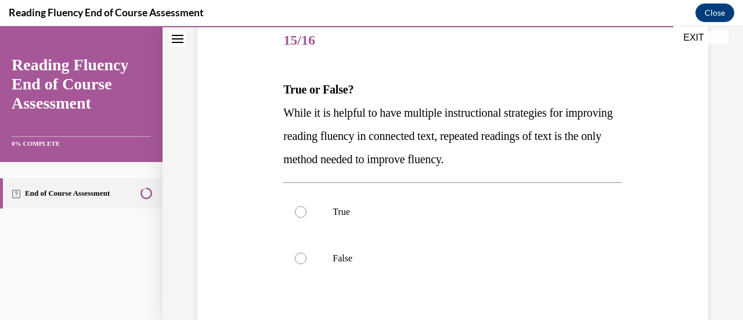
scroll to position [140, 0]
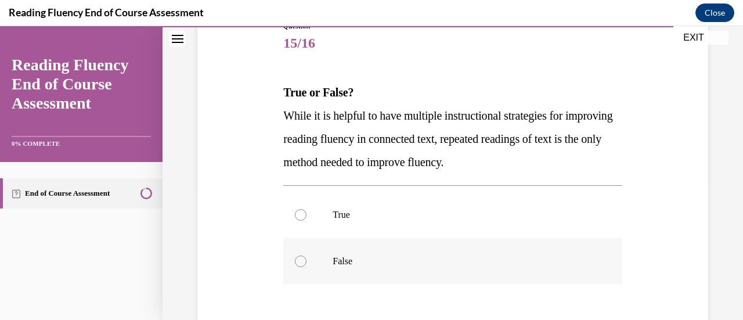
click at [408, 265] on p "False" at bounding box center [463, 261] width 260 height 12
click at [307, 265] on input "False" at bounding box center [301, 261] width 12 height 12
radio input "true"
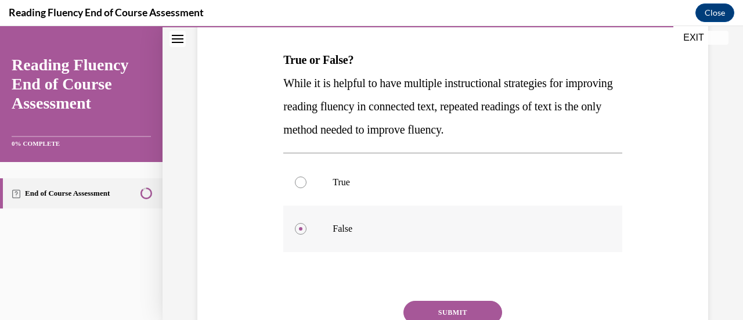
scroll to position [175, 0]
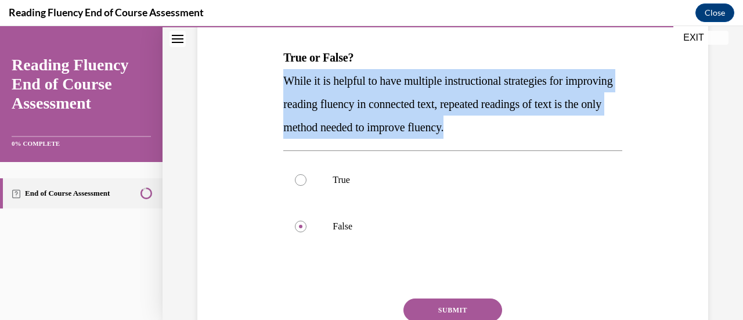
drag, startPoint x: 283, startPoint y: 83, endPoint x: 546, endPoint y: 127, distance: 266.6
click at [546, 127] on p "While it is helpful to have multiple instructional strategies for improving rea…" at bounding box center [452, 104] width 338 height 70
copy span "While it is helpful to have multiple instructional strategies for improving rea…"
click at [449, 304] on button "SUBMIT" at bounding box center [452, 309] width 99 height 23
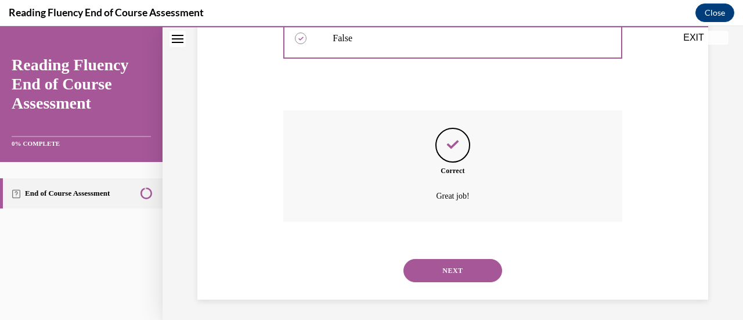
scroll to position [366, 0]
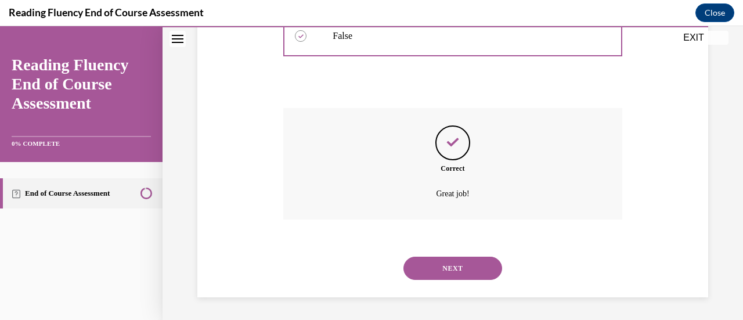
click at [444, 271] on button "NEXT" at bounding box center [452, 268] width 99 height 23
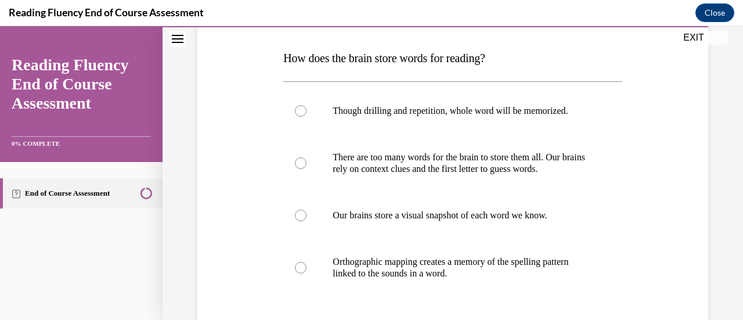
scroll to position [174, 0]
click at [538, 268] on p "Orthographic mapping creates a memory of the spelling pattern linked to the sou…" at bounding box center [463, 268] width 260 height 23
click at [307, 268] on input "Orthographic mapping creates a memory of the spelling pattern linked to the sou…" at bounding box center [301, 268] width 12 height 12
radio input "true"
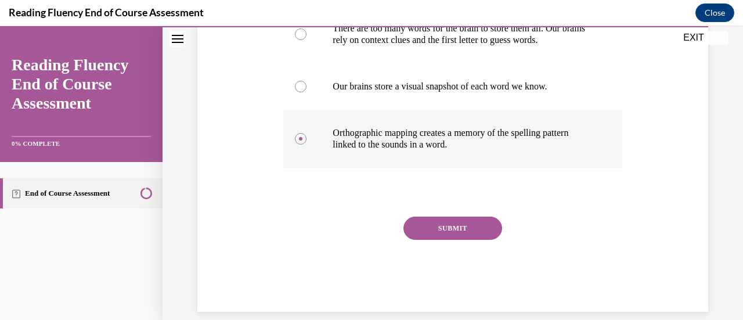
scroll to position [318, 0]
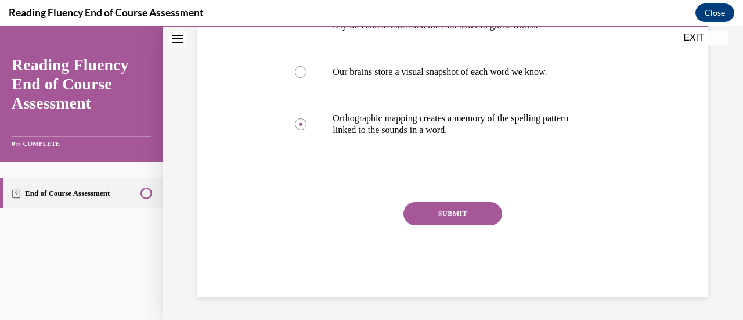
click at [468, 220] on button "SUBMIT" at bounding box center [452, 213] width 99 height 23
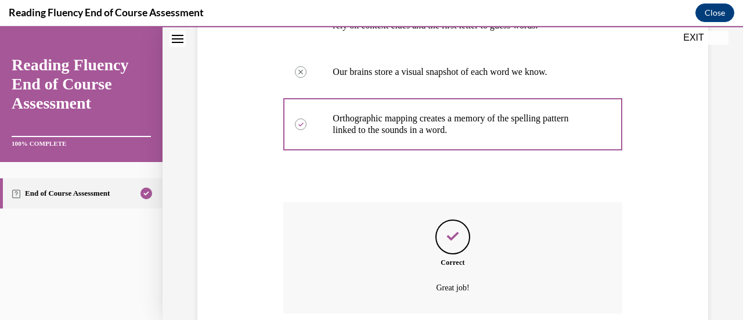
scroll to position [412, 0]
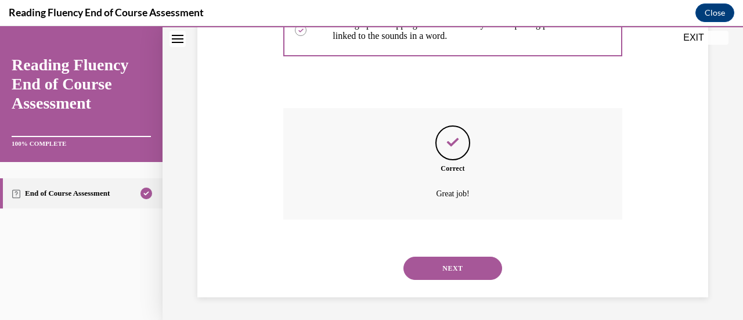
click at [453, 260] on button "NEXT" at bounding box center [452, 268] width 99 height 23
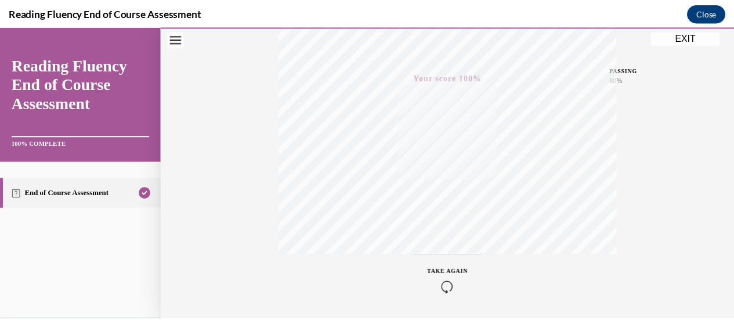
scroll to position [301, 0]
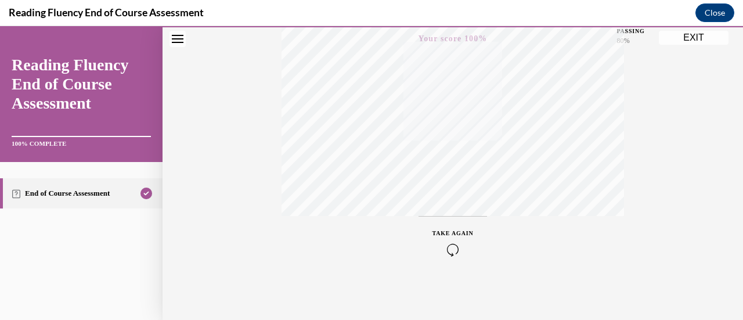
click at [686, 38] on button "EXIT" at bounding box center [694, 38] width 70 height 14
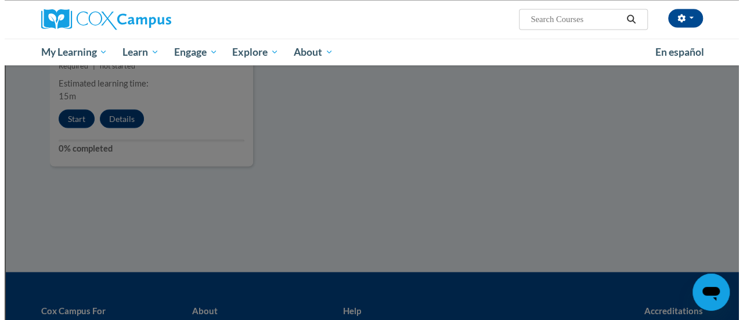
scroll to position [1079, 0]
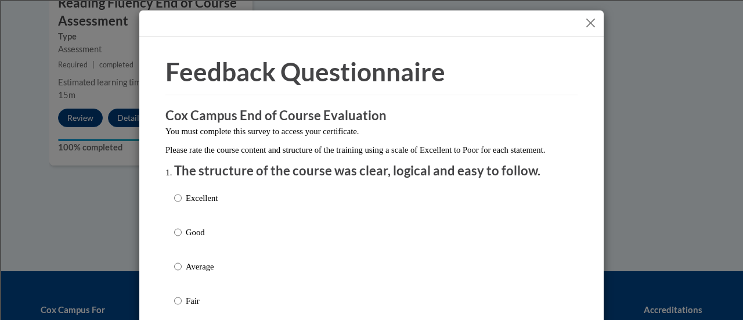
click at [188, 239] on p "Good" at bounding box center [202, 232] width 32 height 13
click at [182, 239] on input "Good" at bounding box center [178, 232] width 8 height 13
radio input "true"
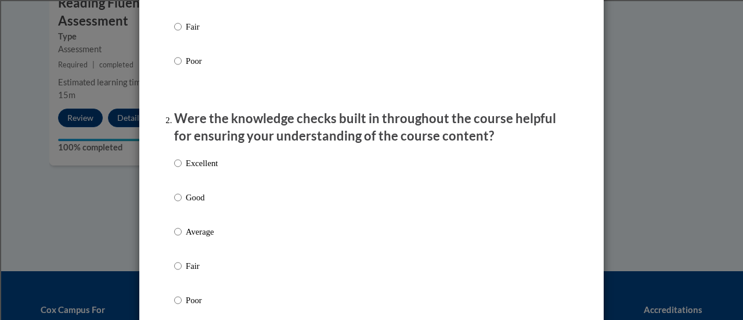
scroll to position [293, 0]
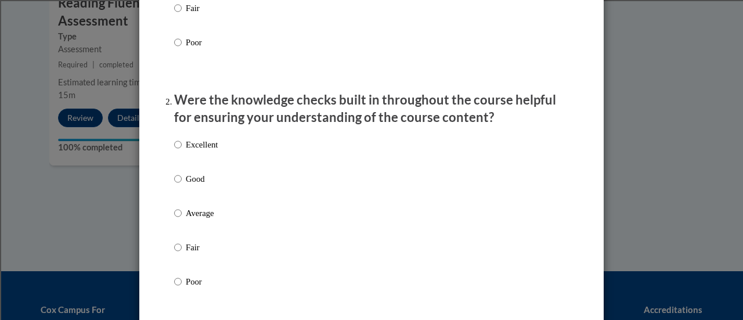
click at [195, 185] on p "Good" at bounding box center [202, 178] width 32 height 13
click at [182, 185] on input "Good" at bounding box center [178, 178] width 8 height 13
radio input "true"
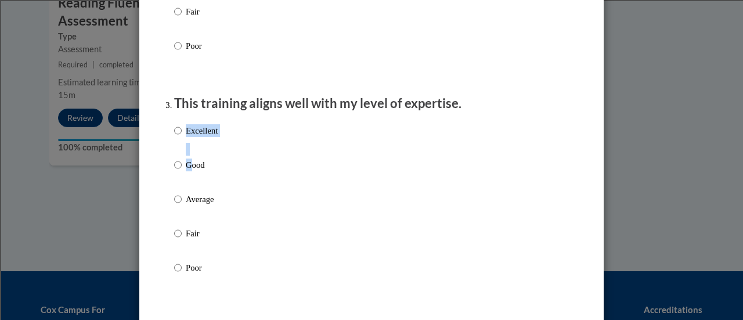
click at [185, 174] on div "Excellent Good Average Fair Poor" at bounding box center [196, 208] width 44 height 180
click at [186, 171] on p "Good" at bounding box center [202, 164] width 32 height 13
click at [182, 171] on input "Good" at bounding box center [178, 164] width 8 height 13
radio input "true"
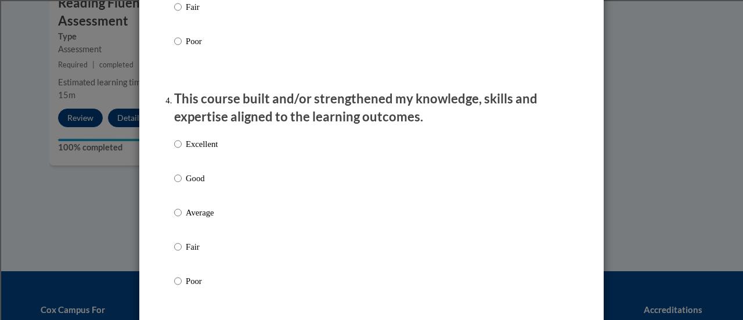
scroll to position [756, 0]
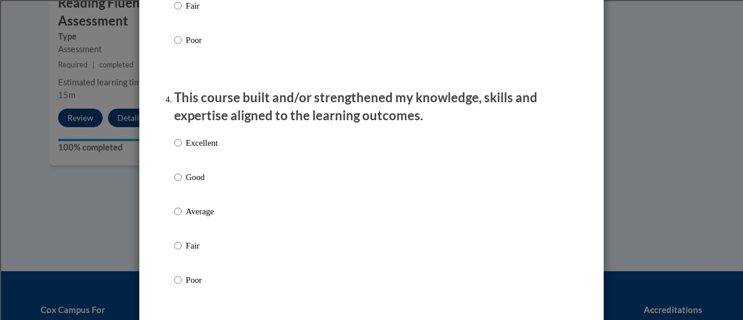
click at [189, 183] on p "Good" at bounding box center [202, 177] width 32 height 13
click at [182, 183] on input "Good" at bounding box center [178, 177] width 8 height 13
radio input "true"
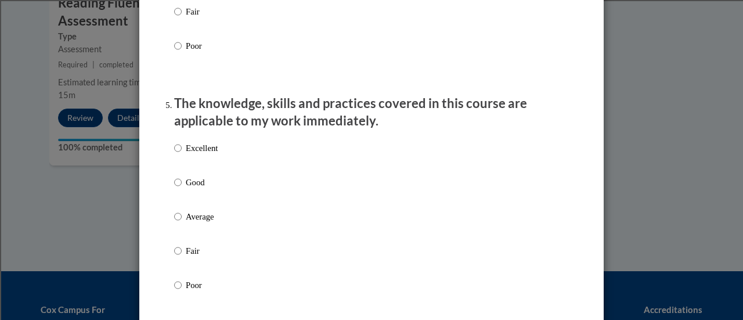
scroll to position [990, 0]
click at [192, 199] on label "Good" at bounding box center [196, 190] width 44 height 31
click at [182, 188] on input "Good" at bounding box center [178, 181] width 8 height 13
radio input "true"
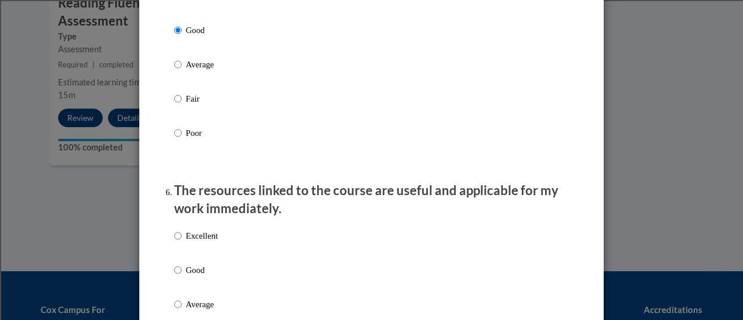
click at [193, 273] on div "Excellent Good Average Fair Poor" at bounding box center [196, 313] width 44 height 180
click at [192, 276] on p "Good" at bounding box center [202, 270] width 32 height 13
click at [182, 276] on input "Good" at bounding box center [178, 270] width 8 height 13
radio input "true"
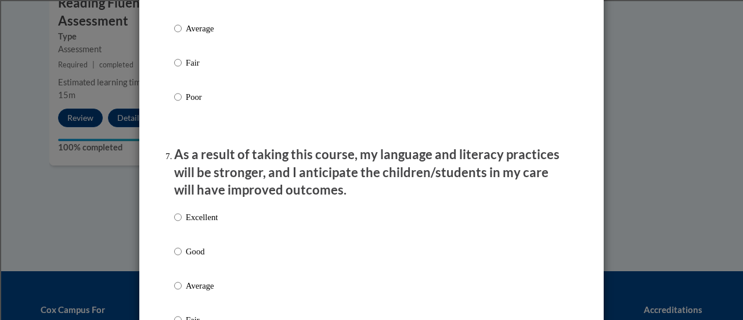
scroll to position [1418, 0]
click at [195, 257] on p "Good" at bounding box center [202, 250] width 32 height 13
click at [182, 257] on input "Good" at bounding box center [178, 250] width 8 height 13
radio input "true"
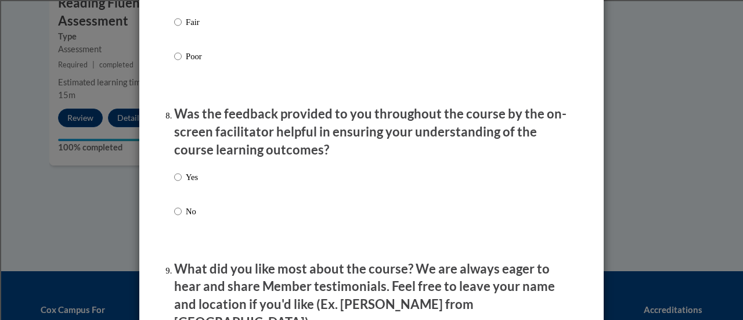
scroll to position [1737, 0]
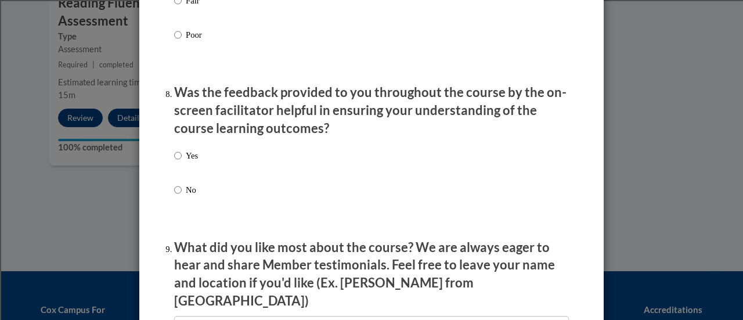
click at [188, 162] on p "Yes" at bounding box center [192, 155] width 12 height 13
click at [182, 162] on input "Yes" at bounding box center [178, 155] width 8 height 13
radio input "true"
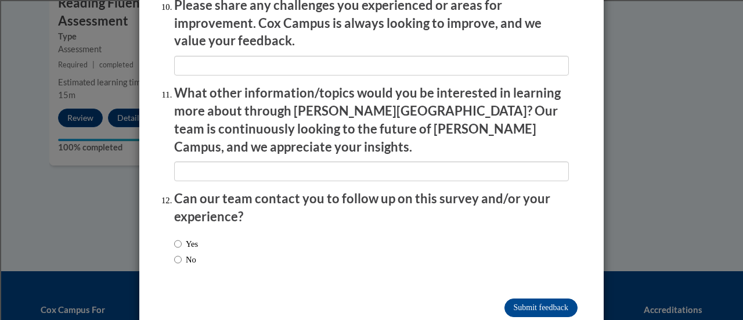
scroll to position [2094, 0]
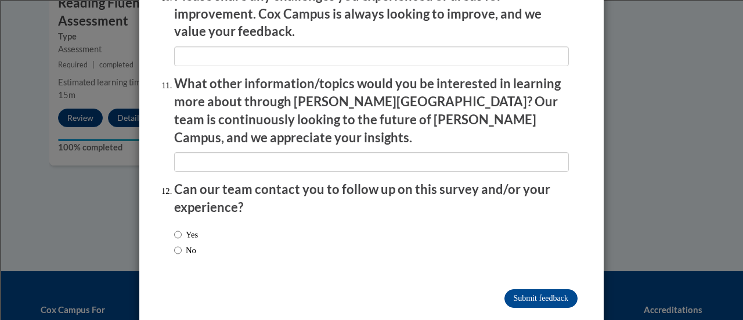
click at [178, 244] on label "No" at bounding box center [185, 250] width 22 height 13
click at [178, 244] on input "No" at bounding box center [178, 250] width 8 height 13
radio input "true"
click at [539, 289] on input "Submit feedback" at bounding box center [540, 298] width 73 height 19
